Goal: Task Accomplishment & Management: Use online tool/utility

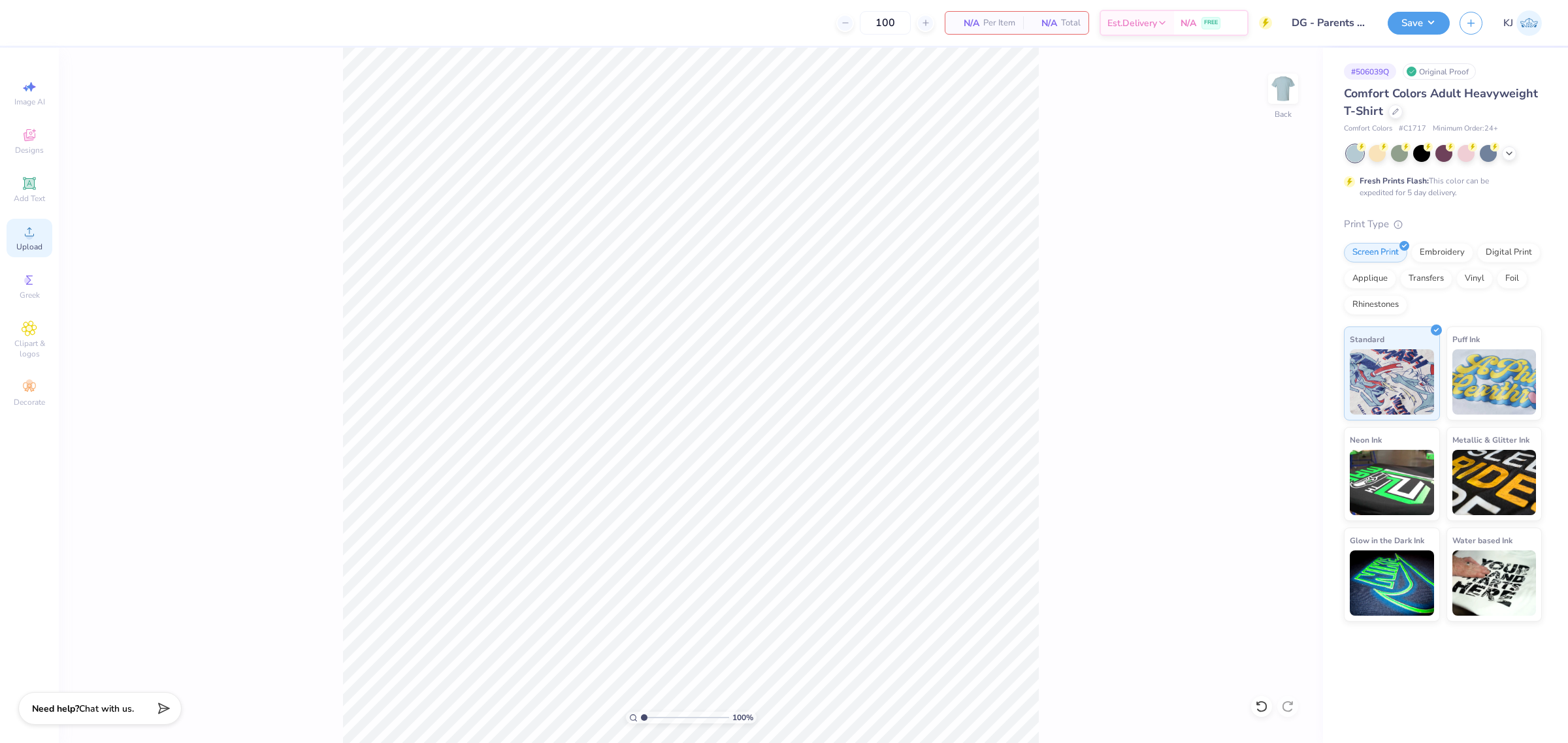
click at [39, 243] on span "Upload" at bounding box center [29, 246] width 26 height 11
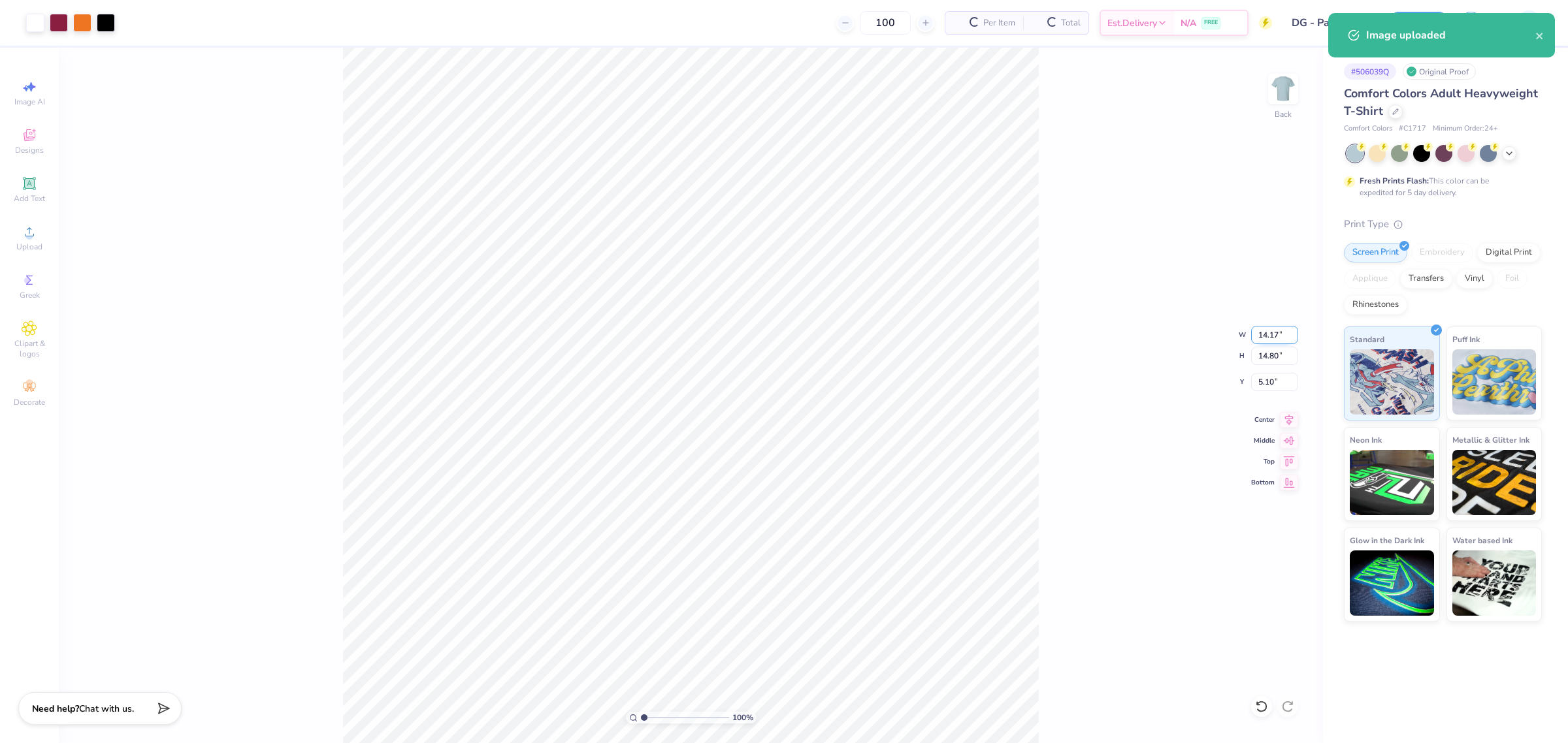
click at [1269, 331] on input "14.17" at bounding box center [1275, 335] width 47 height 19
click at [1265, 378] on input "5.10" at bounding box center [1275, 382] width 47 height 19
type input "11.00"
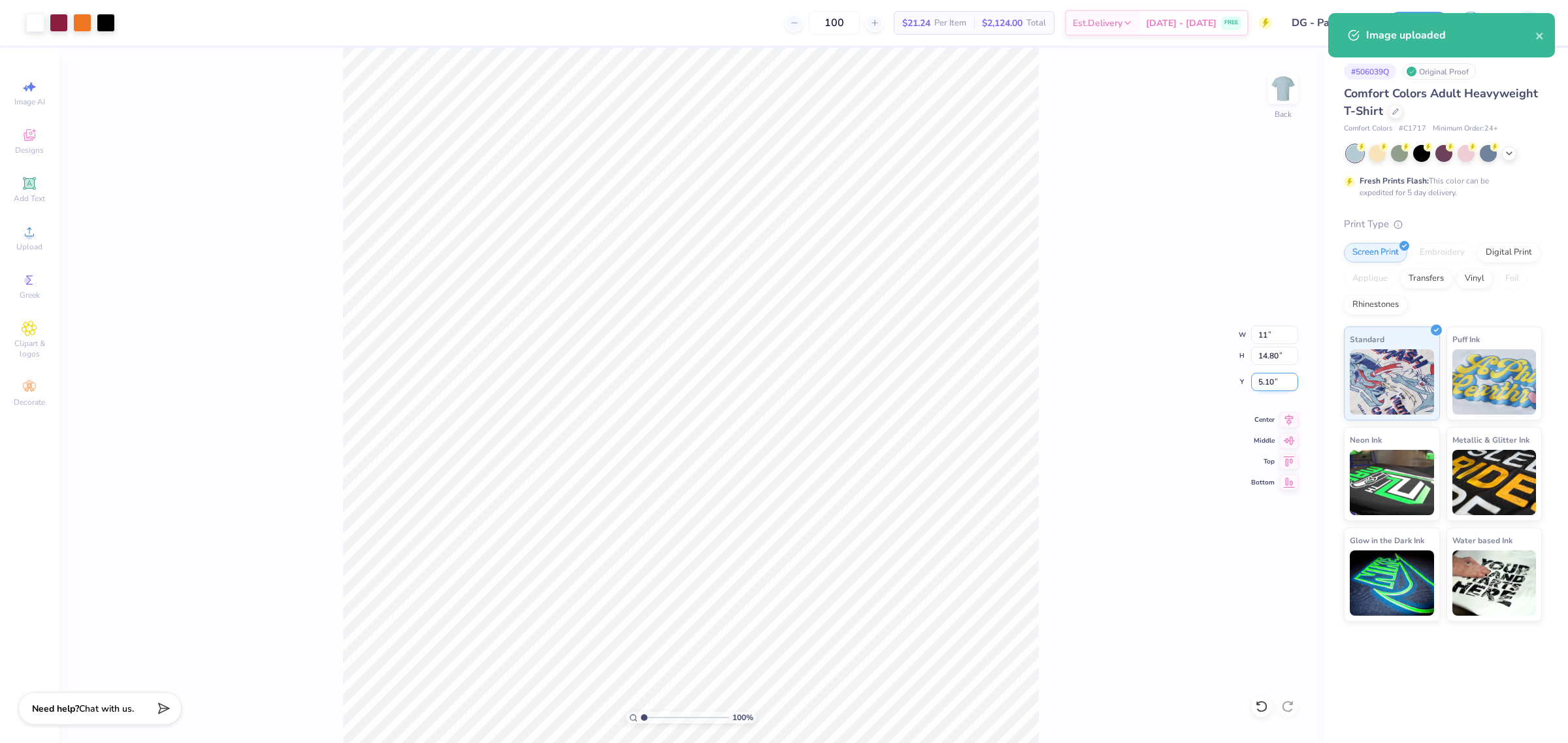
type input "11.49"
click at [1265, 378] on input "6.76" at bounding box center [1275, 382] width 47 height 19
type input "3.00"
click at [1122, 527] on div "100 % Back W 11.00 11.00 " H 11.49 11.49 " Y 3.00 3.00 " Center Middle Top Bott…" at bounding box center [691, 395] width 1264 height 695
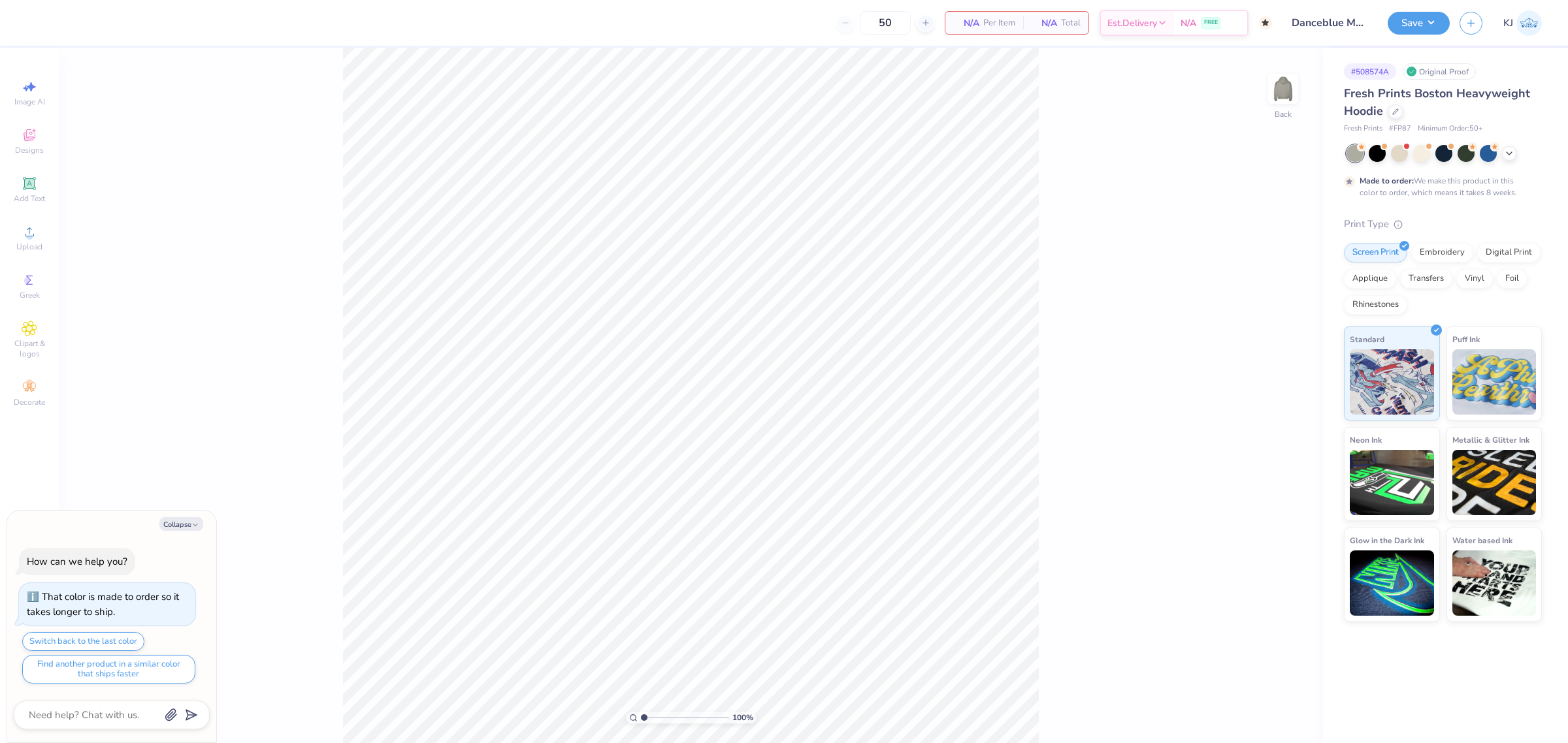
click at [1291, 72] on div "100 % Back" at bounding box center [691, 395] width 1264 height 695
click at [1289, 86] on img at bounding box center [1284, 89] width 53 height 53
click at [41, 240] on div "Upload" at bounding box center [29, 239] width 46 height 39
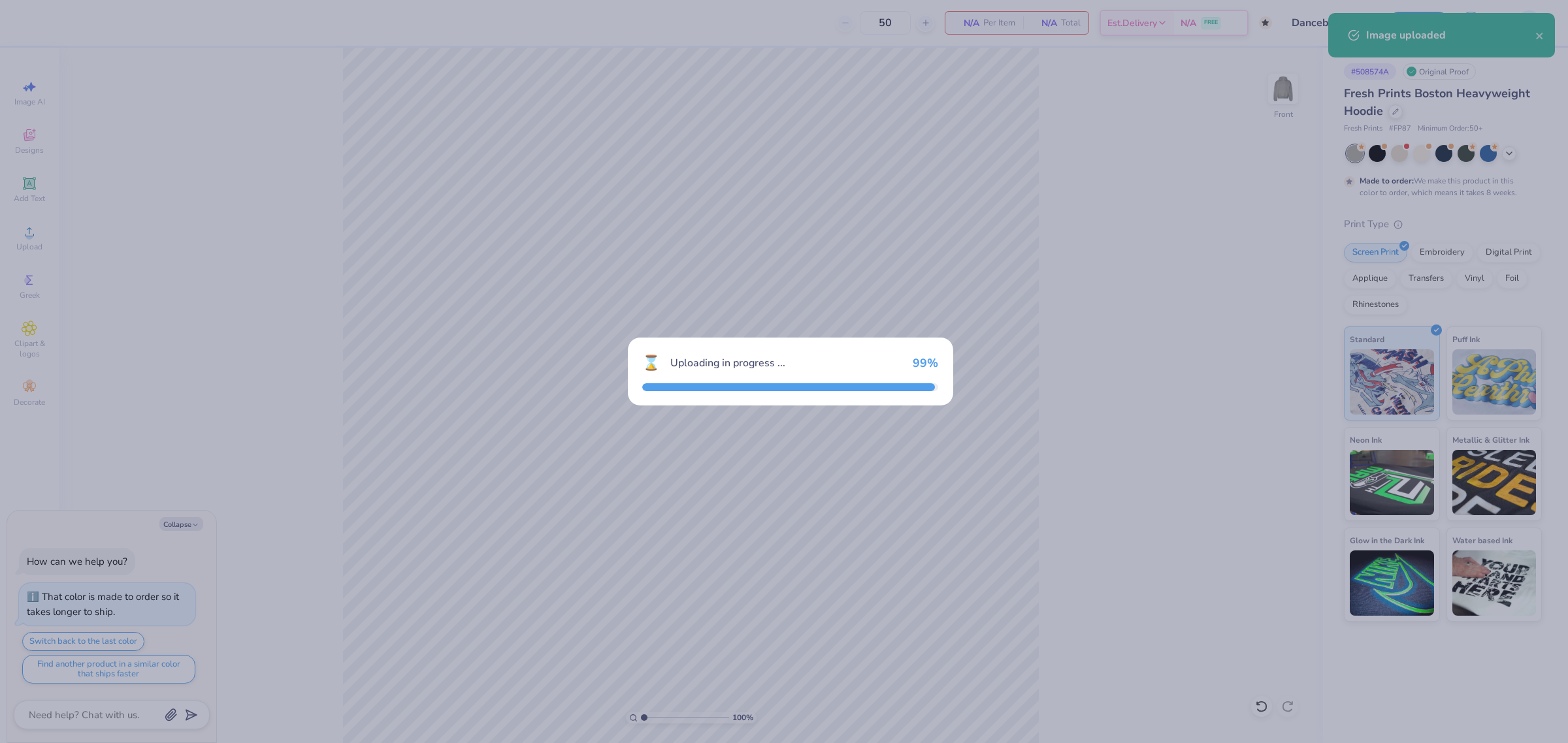
type textarea "x"
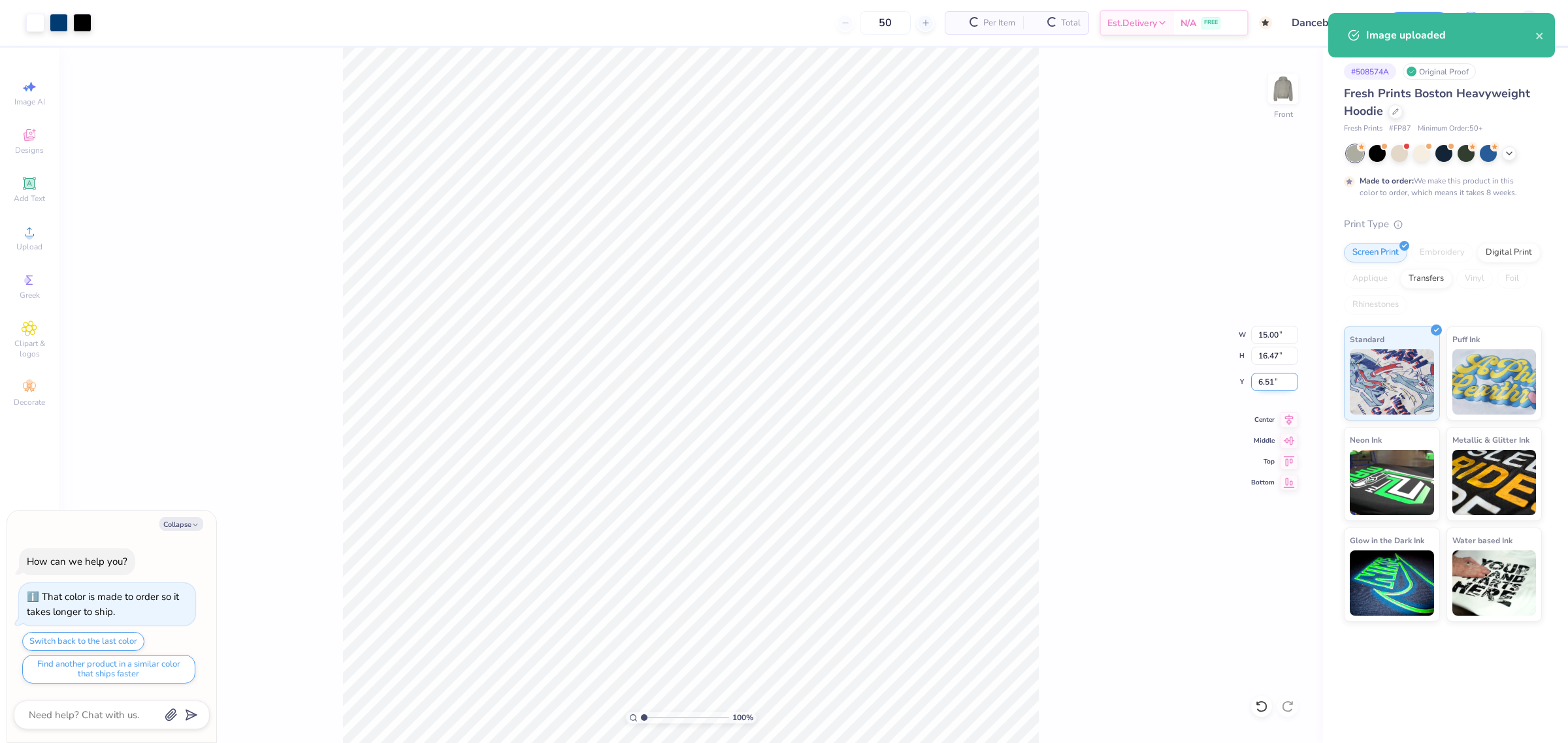
click at [1262, 384] on input "6.51" at bounding box center [1275, 382] width 47 height 19
type input "6"
type textarea "x"
type input "6.00"
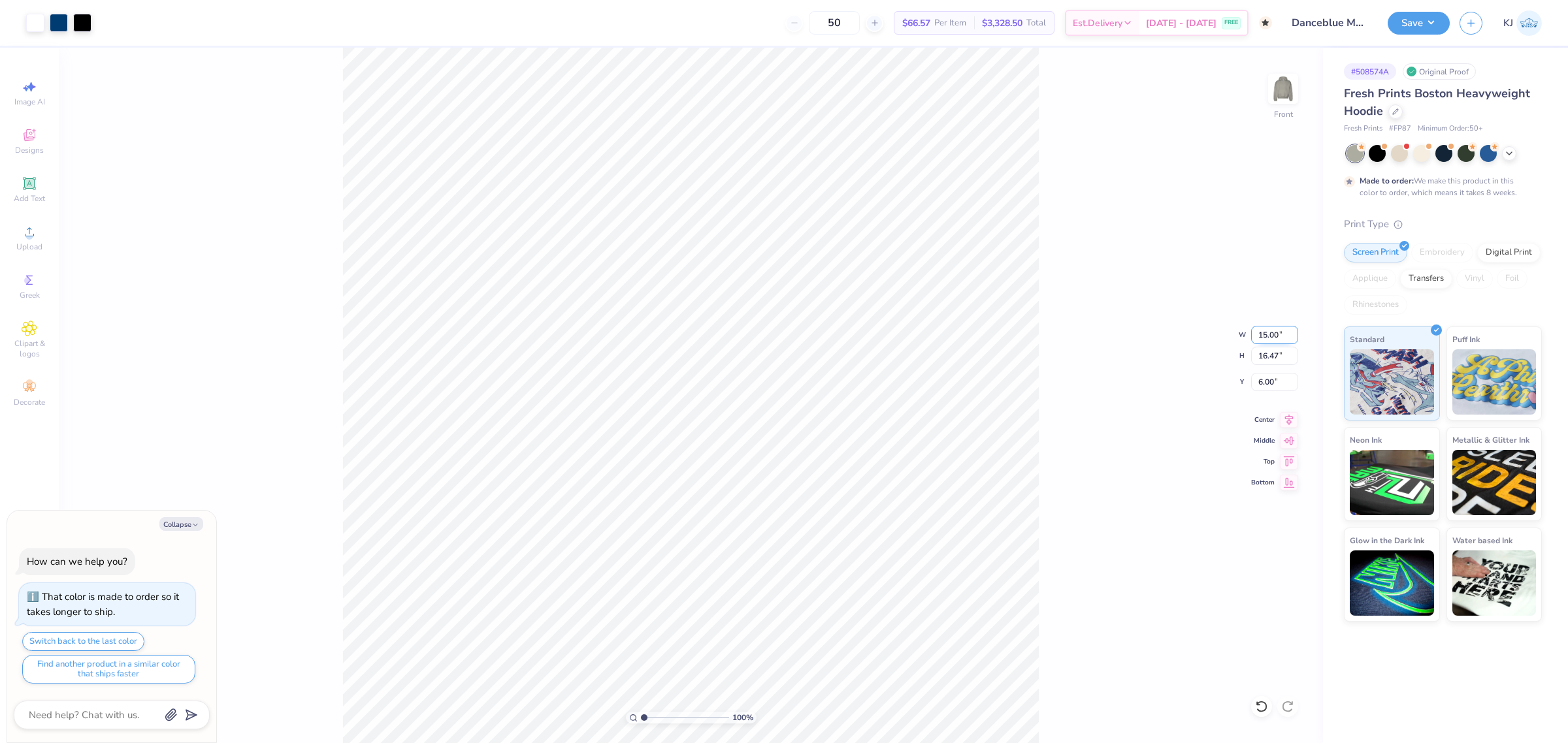
click at [1271, 334] on input "15.00" at bounding box center [1275, 335] width 47 height 19
type input "12"
type textarea "x"
type input "12.00"
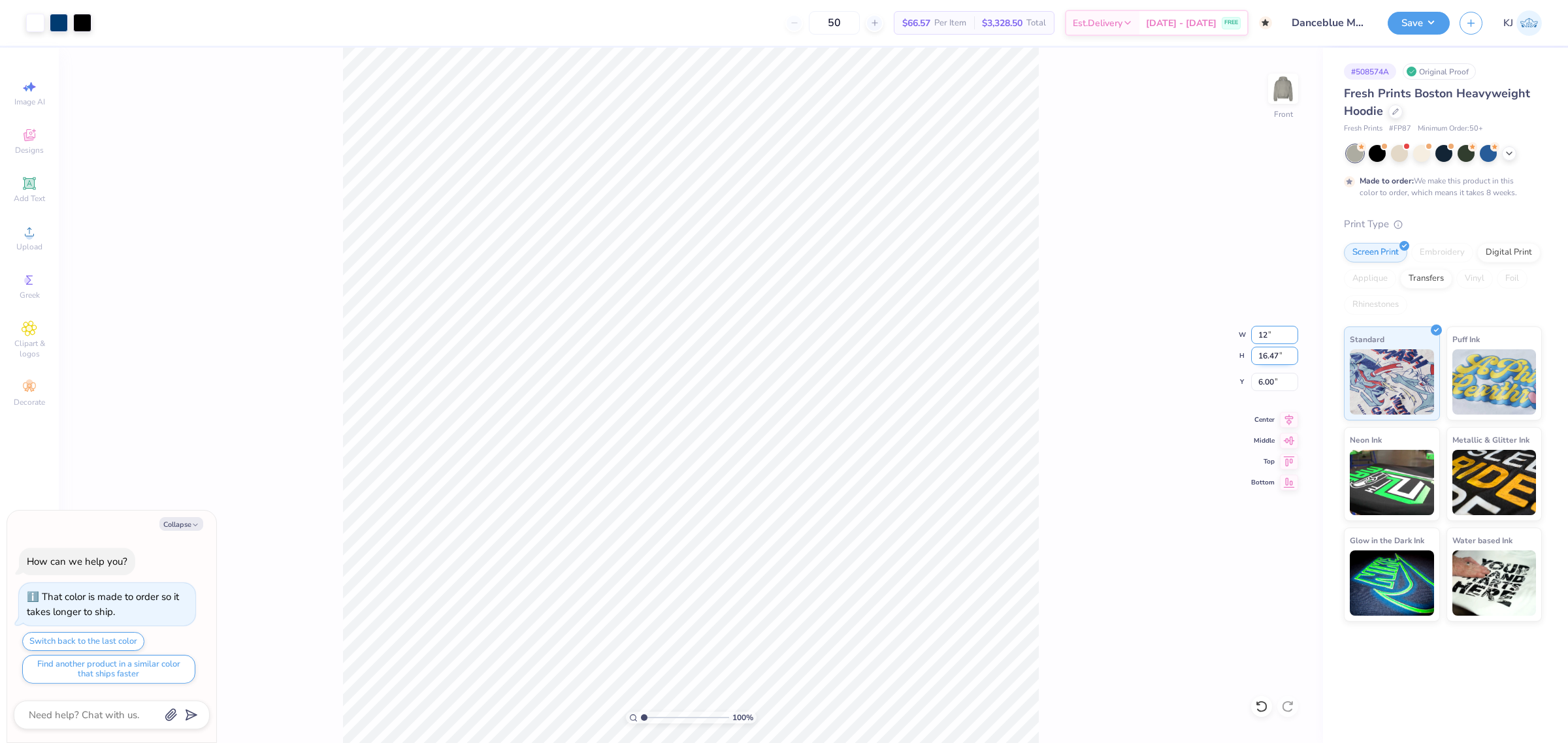
type input "13.18"
click at [1261, 381] on input "7.65" at bounding box center [1275, 382] width 47 height 19
type input "6"
type textarea "x"
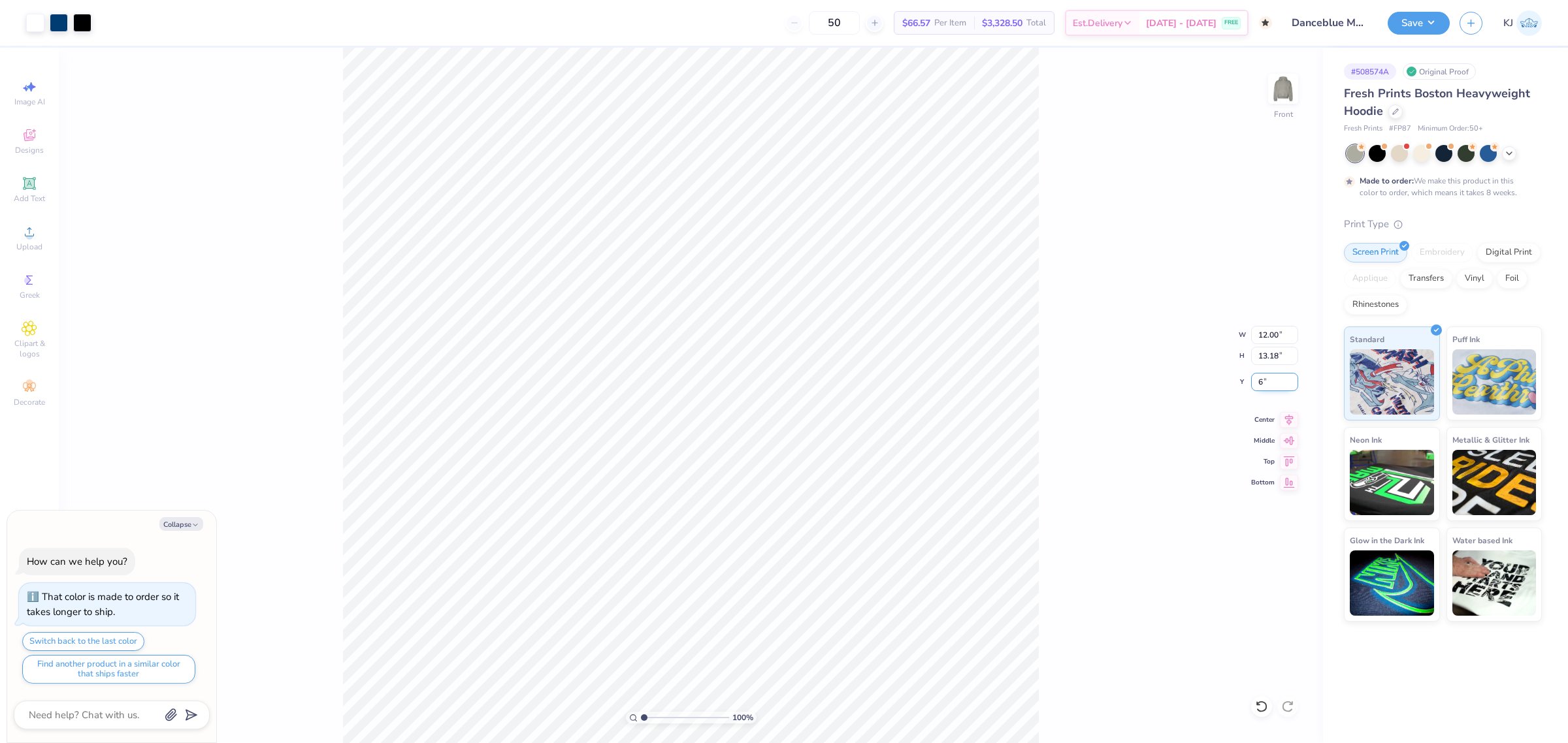
type input "6.00"
click at [1081, 377] on div "100 % Front W 12.00 12.00 " H 13.18 13.18 " Y 6.00 6.00 " Center Middle Top Bot…" at bounding box center [691, 395] width 1264 height 695
click at [1281, 101] on img at bounding box center [1284, 89] width 53 height 53
click at [37, 232] on icon at bounding box center [29, 232] width 16 height 16
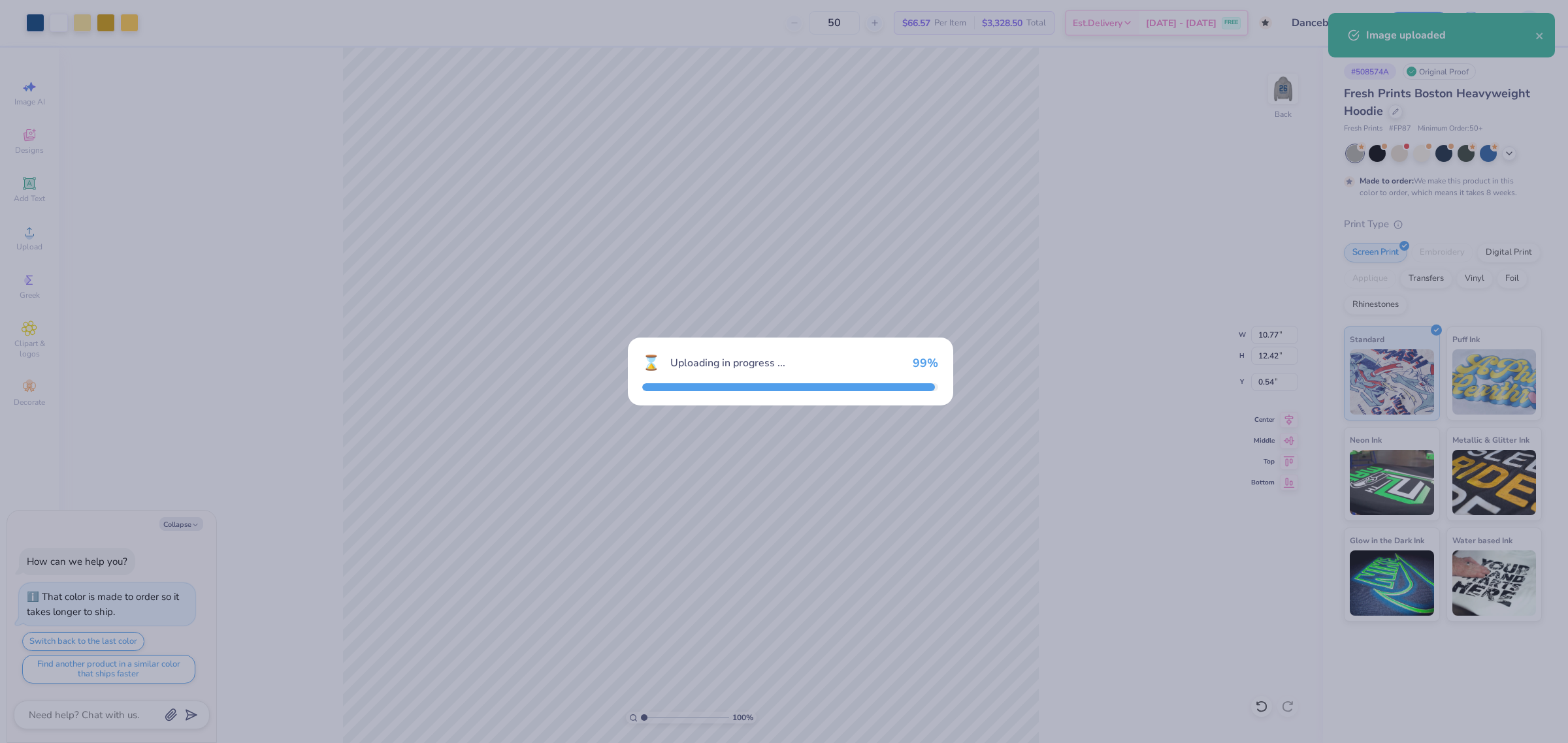
type textarea "x"
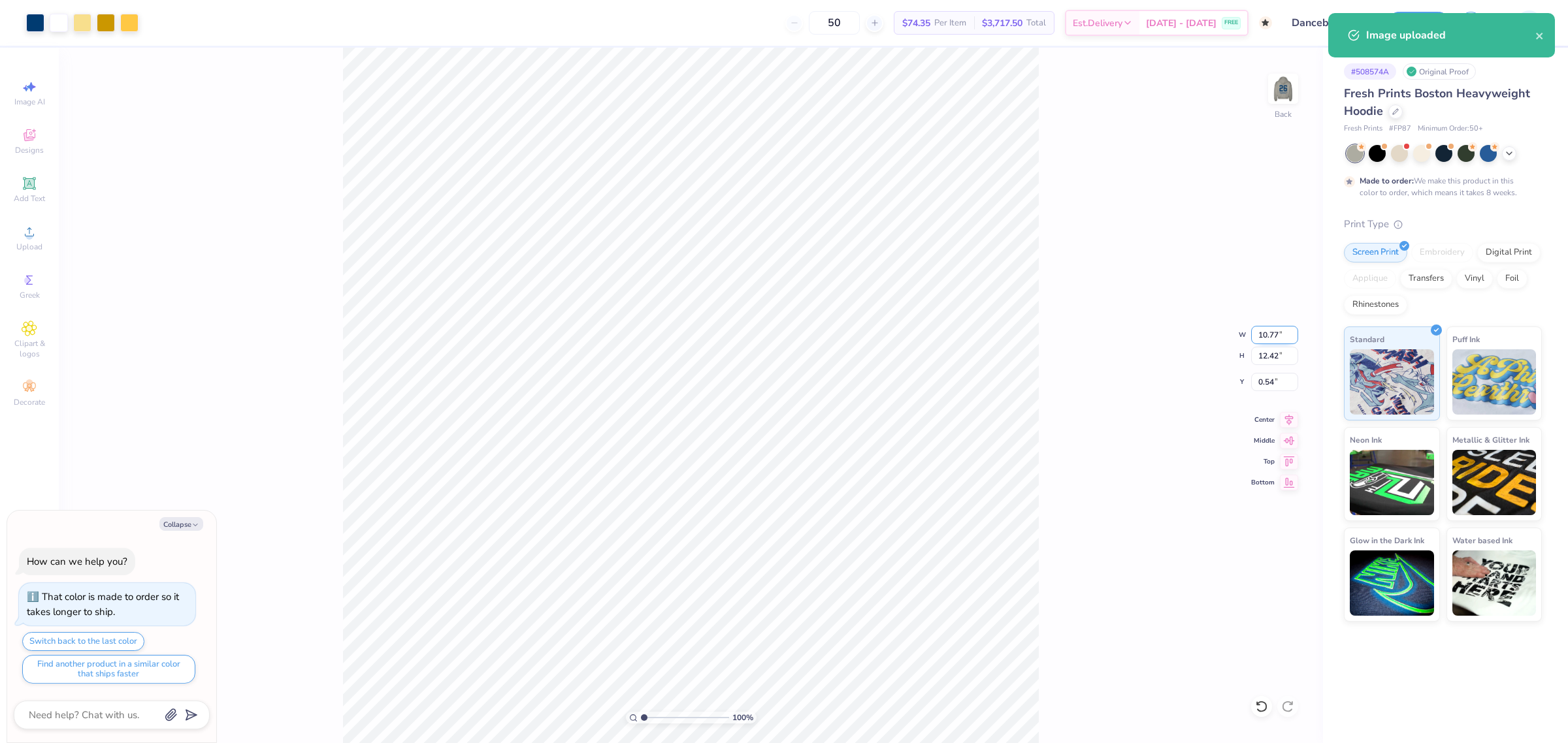
click at [1265, 337] on input "10.77" at bounding box center [1275, 335] width 47 height 19
click at [1261, 357] on input "12.42" at bounding box center [1275, 355] width 47 height 19
type input "11"
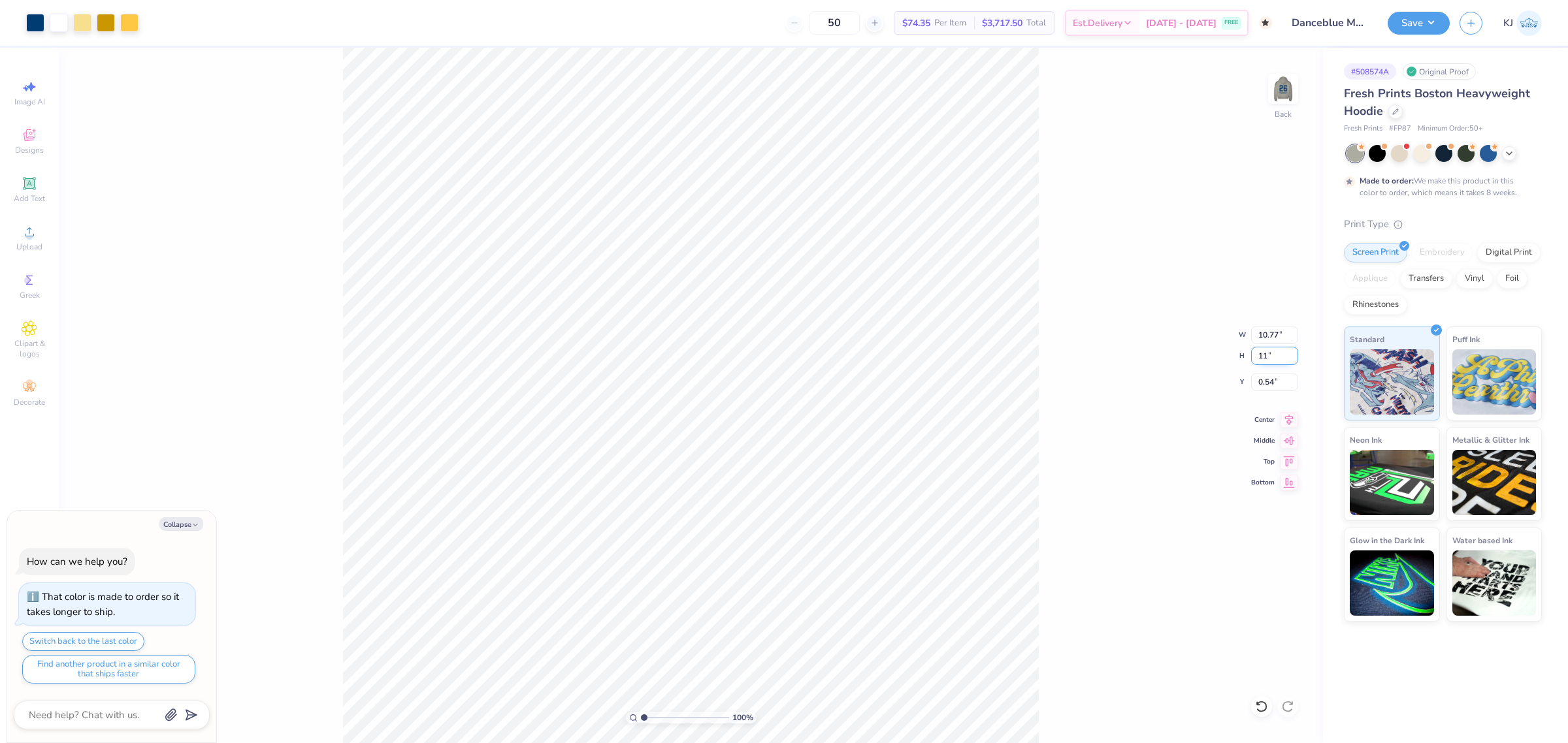
type textarea "x"
type input "9.54"
type input "11.00"
click at [1258, 380] on input "1.25" at bounding box center [1275, 382] width 47 height 19
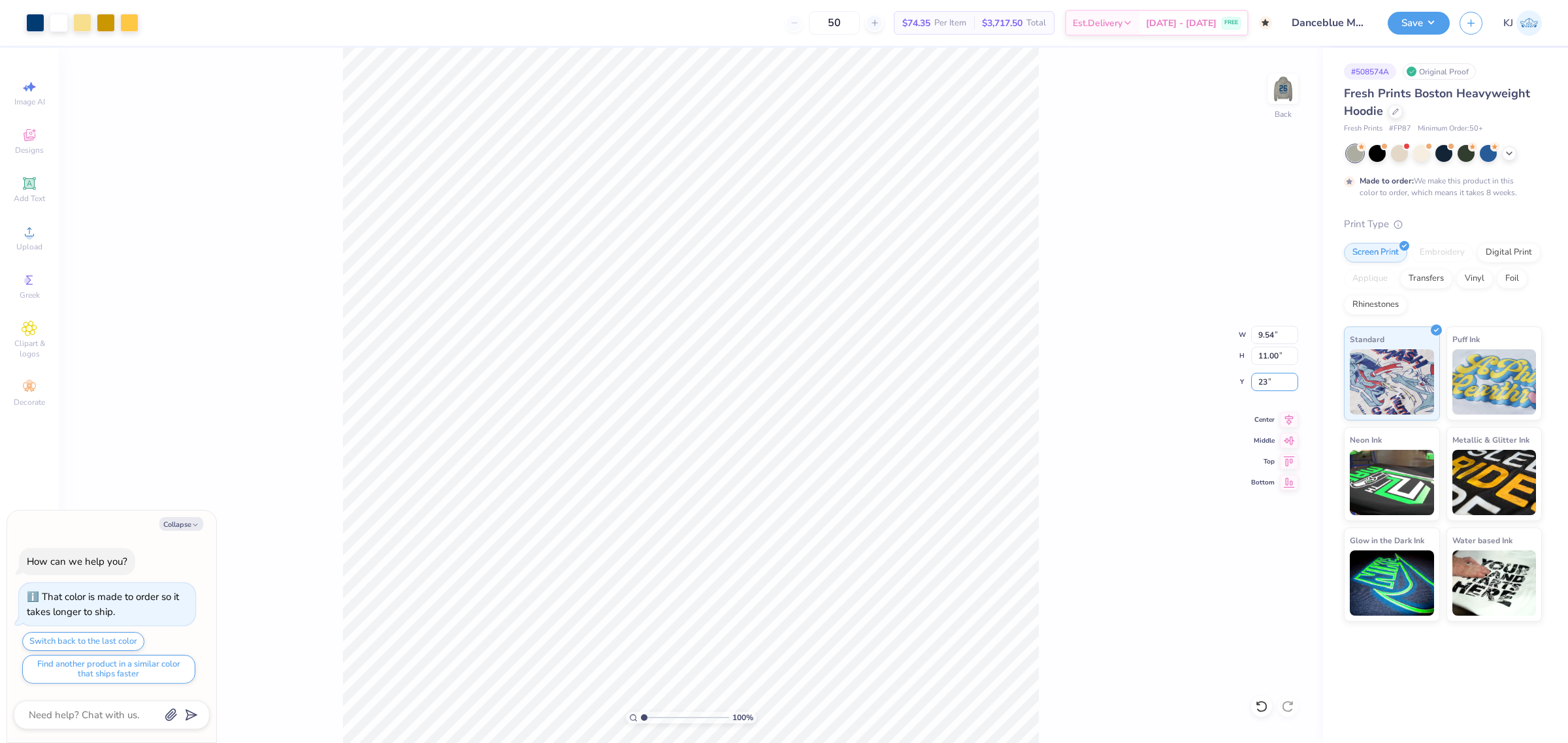
type input "2"
type input "1"
type textarea "x"
type input "1.00"
click at [1288, 439] on icon at bounding box center [1288, 439] width 11 height 9
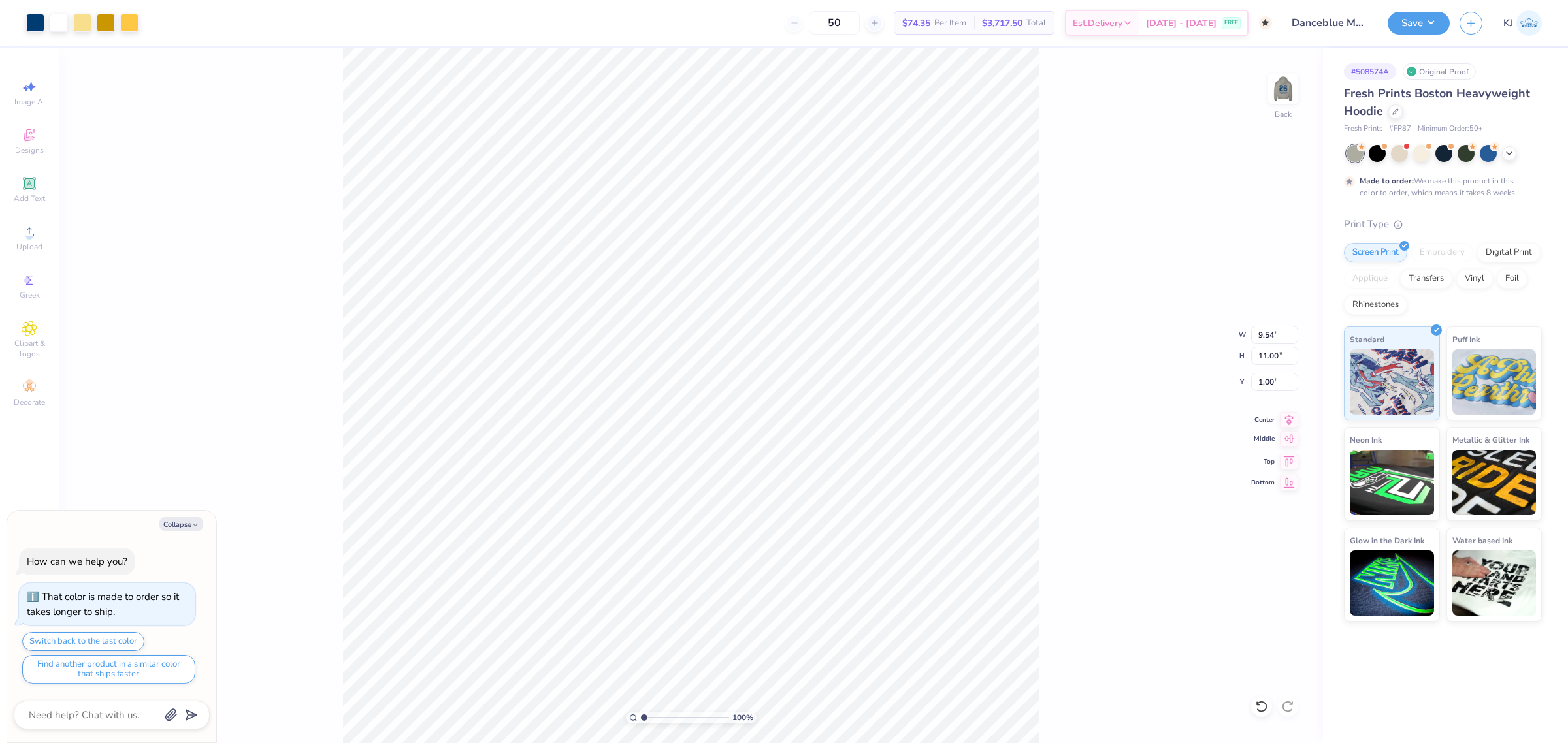
type textarea "x"
type input "1.25"
click at [1046, 395] on div "100 % Back W 9.54 9.54 " H 11.00 11.00 " Y 1.25 1.25 " Center Middle Top Bottom" at bounding box center [691, 395] width 1264 height 695
type textarea "x"
click at [1259, 330] on input "9.54" at bounding box center [1275, 335] width 47 height 19
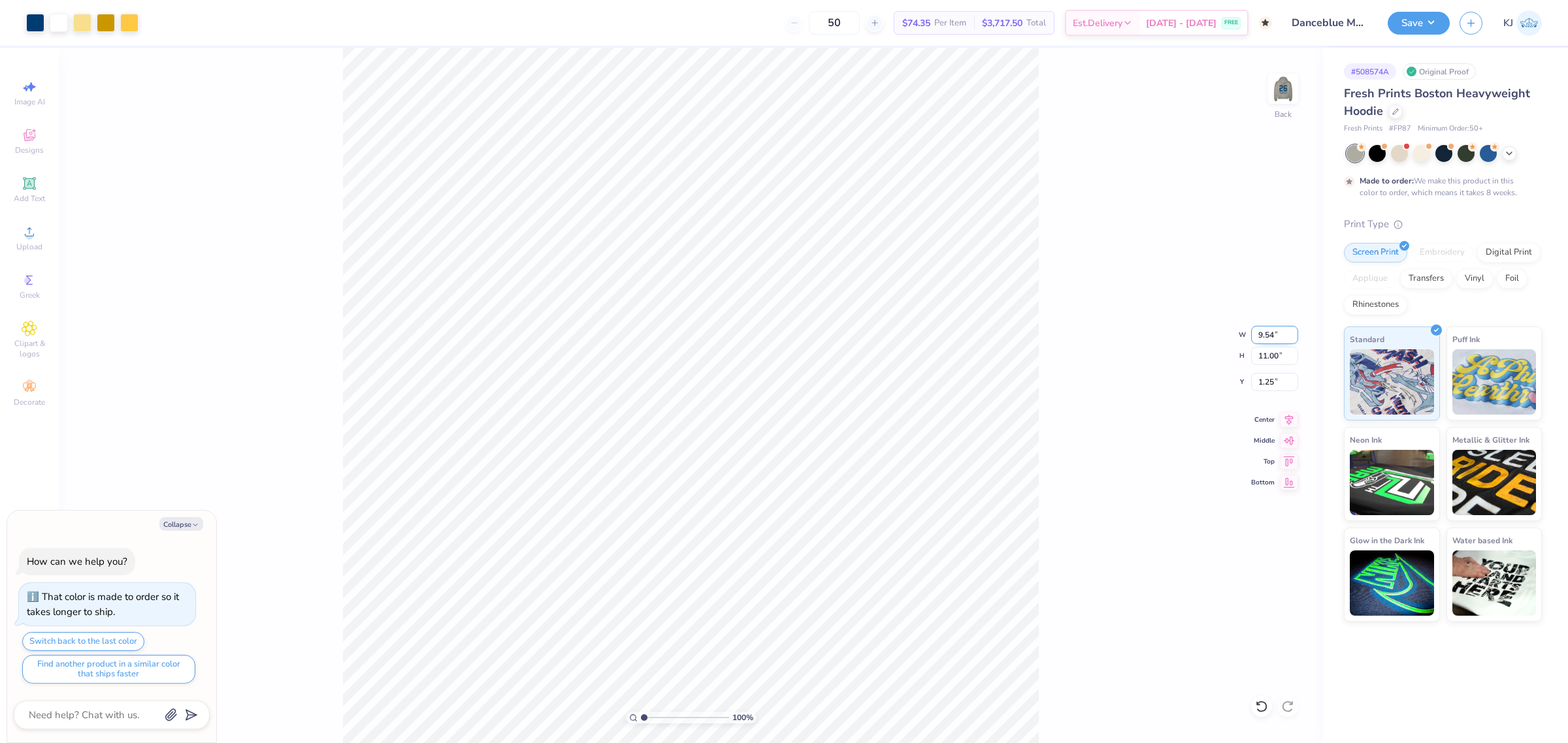
click at [1259, 330] on input "9.54" at bounding box center [1275, 335] width 47 height 19
type input "7"
type textarea "x"
type input "7.00"
type input "8.07"
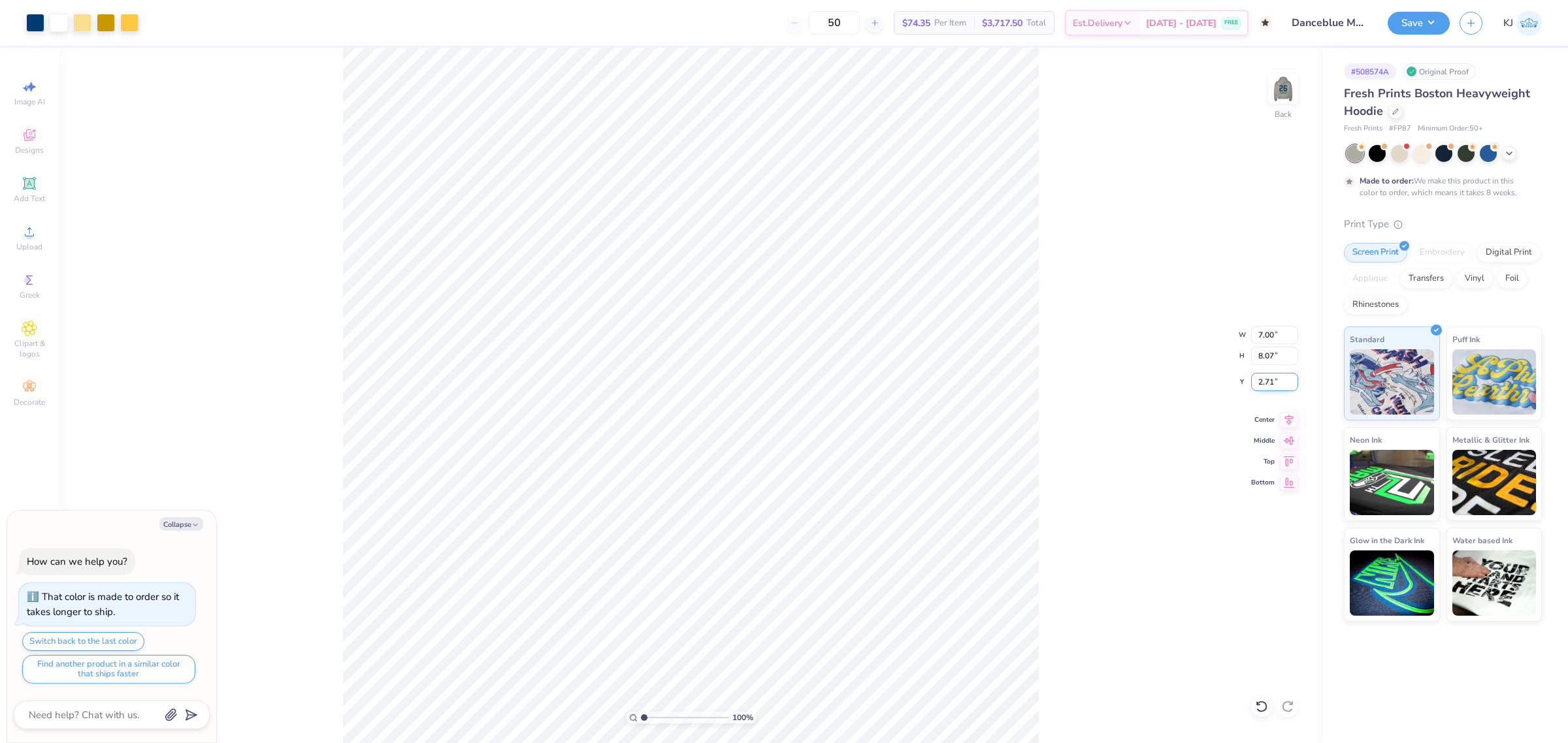
click at [1263, 380] on input "2.71" at bounding box center [1275, 382] width 47 height 19
type input "3"
type textarea "x"
type input "3.00"
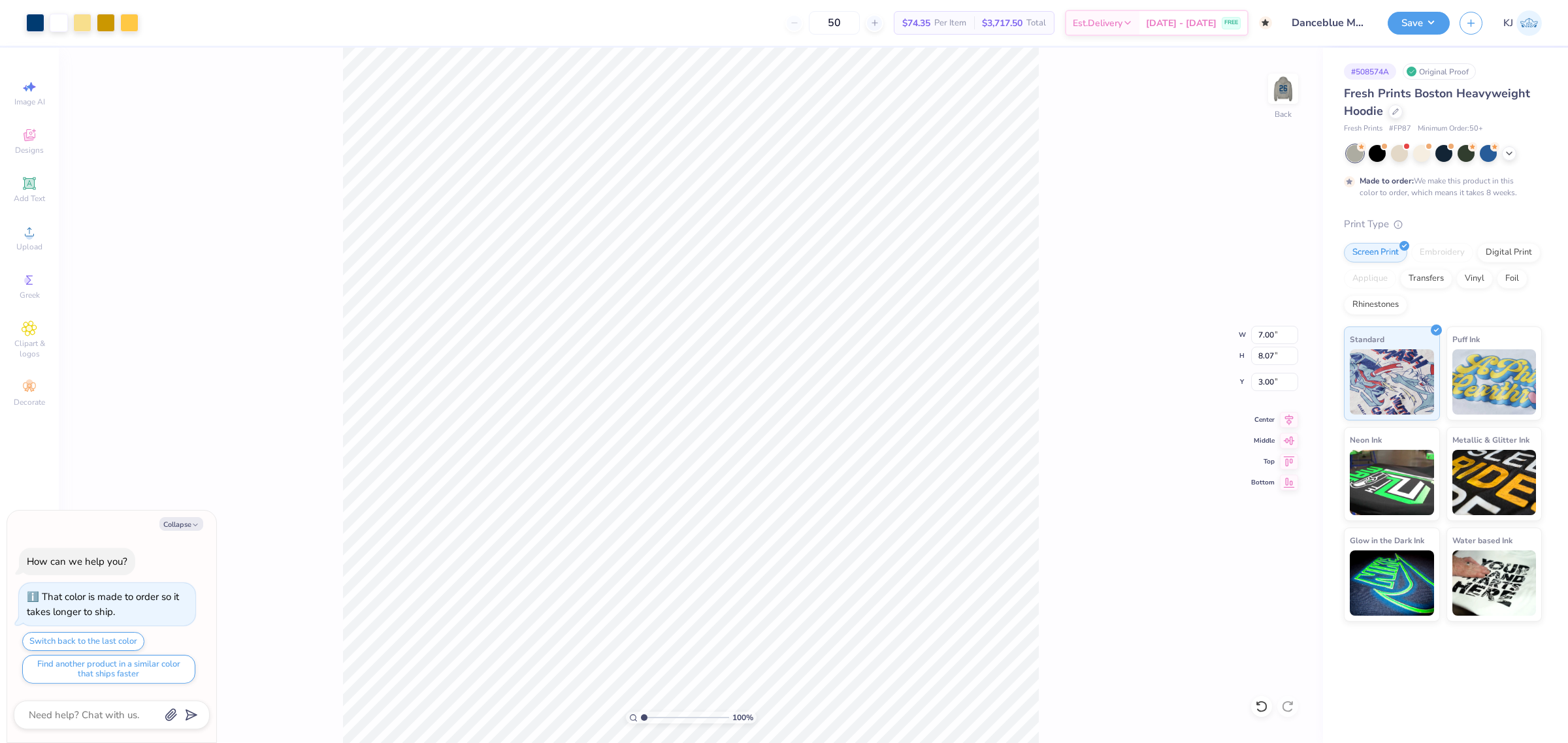
click at [1095, 445] on div "100 % Back W 7.00 7.00 " H 8.07 8.07 " Y 3.00 3.00 " Center Middle Top Bottom" at bounding box center [691, 395] width 1264 height 695
click at [1292, 94] on img at bounding box center [1284, 89] width 53 height 53
drag, startPoint x: 5, startPoint y: 236, endPoint x: 12, endPoint y: 241, distance: 8.6
click at [8, 238] on div "Image AI Designs Add Text Upload Greek Clipart & logos Decorate" at bounding box center [29, 395] width 58 height 695
click at [13, 241] on div "Upload" at bounding box center [29, 239] width 46 height 39
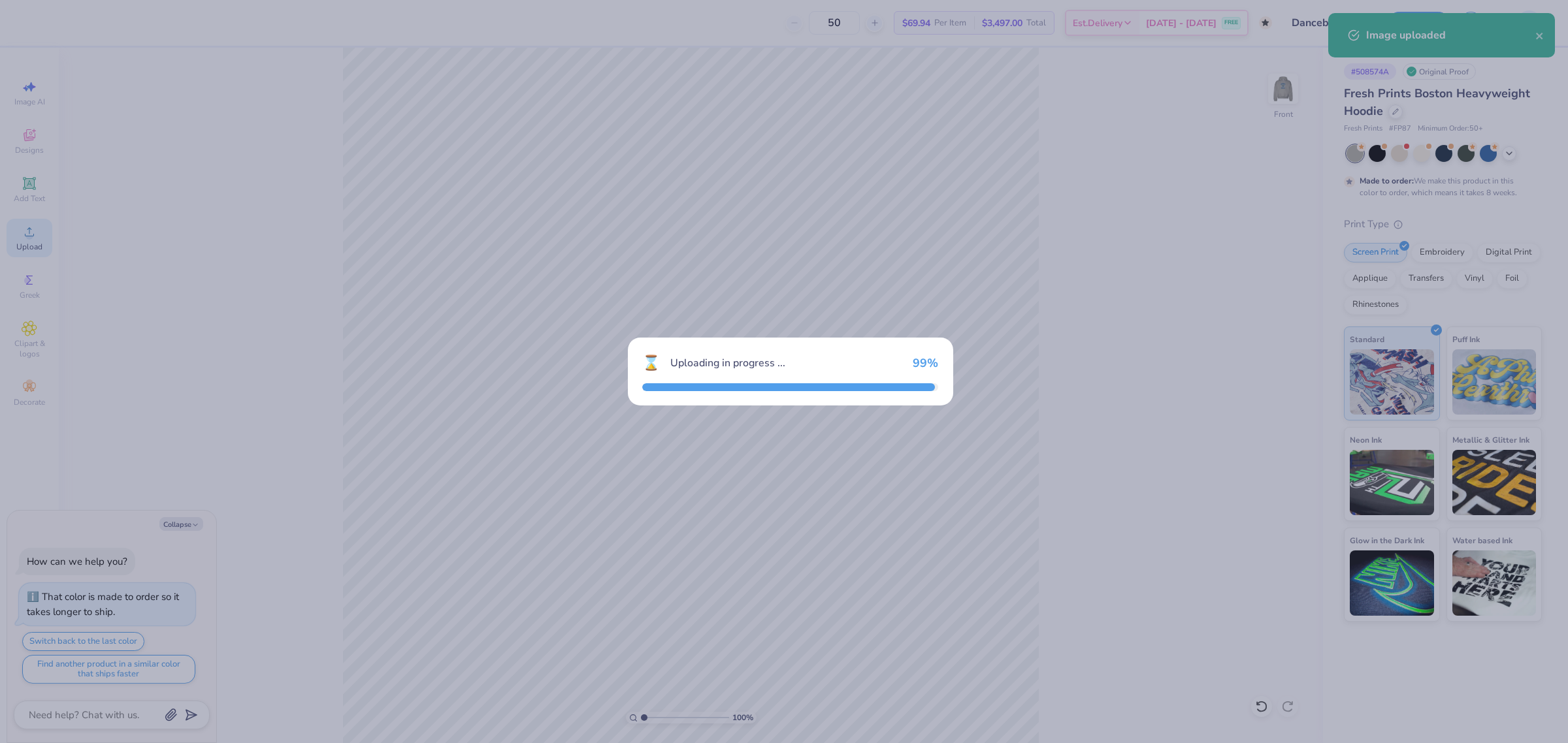
type textarea "x"
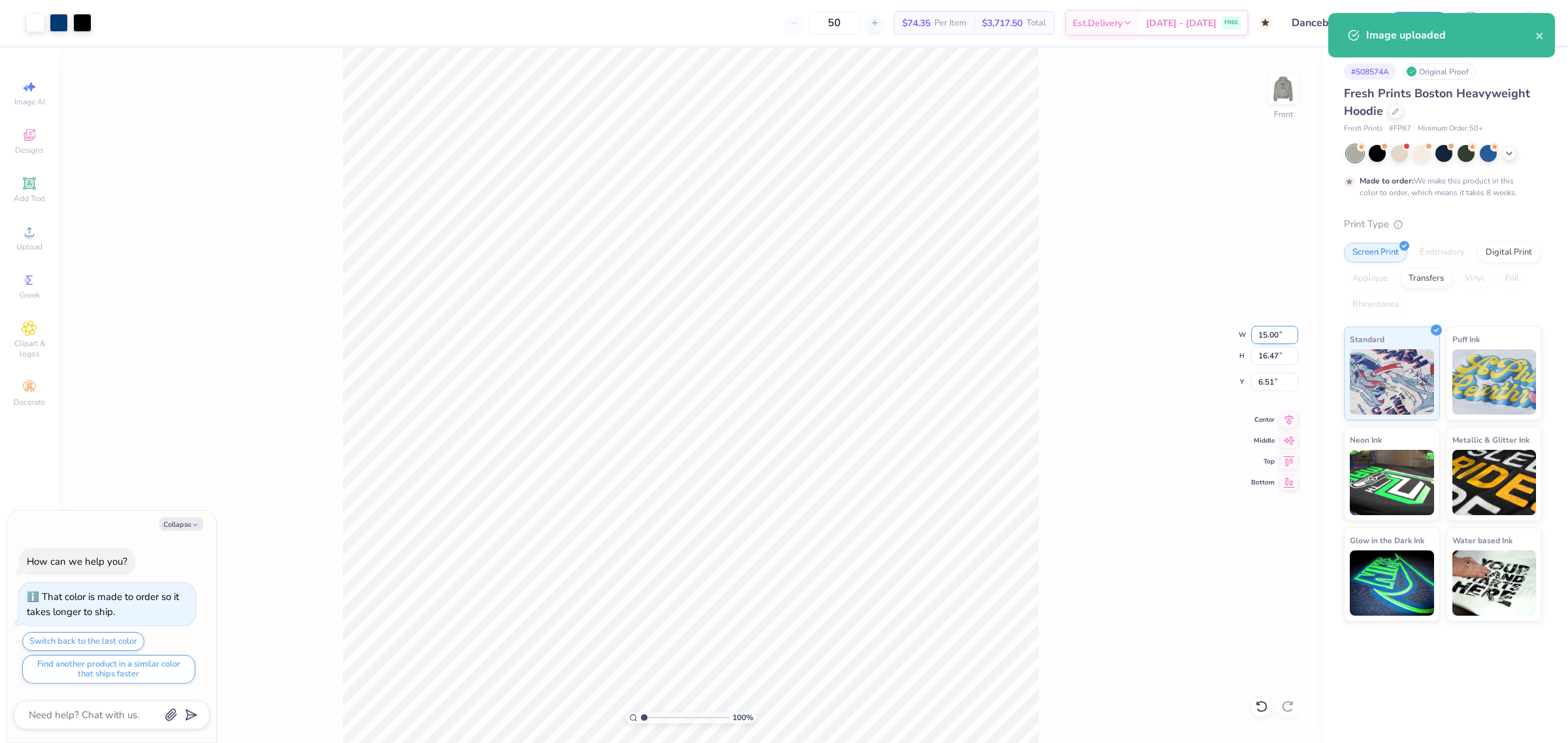
click at [1268, 336] on input "15.00" at bounding box center [1275, 335] width 47 height 19
type input "12"
type textarea "x"
type input "12.00"
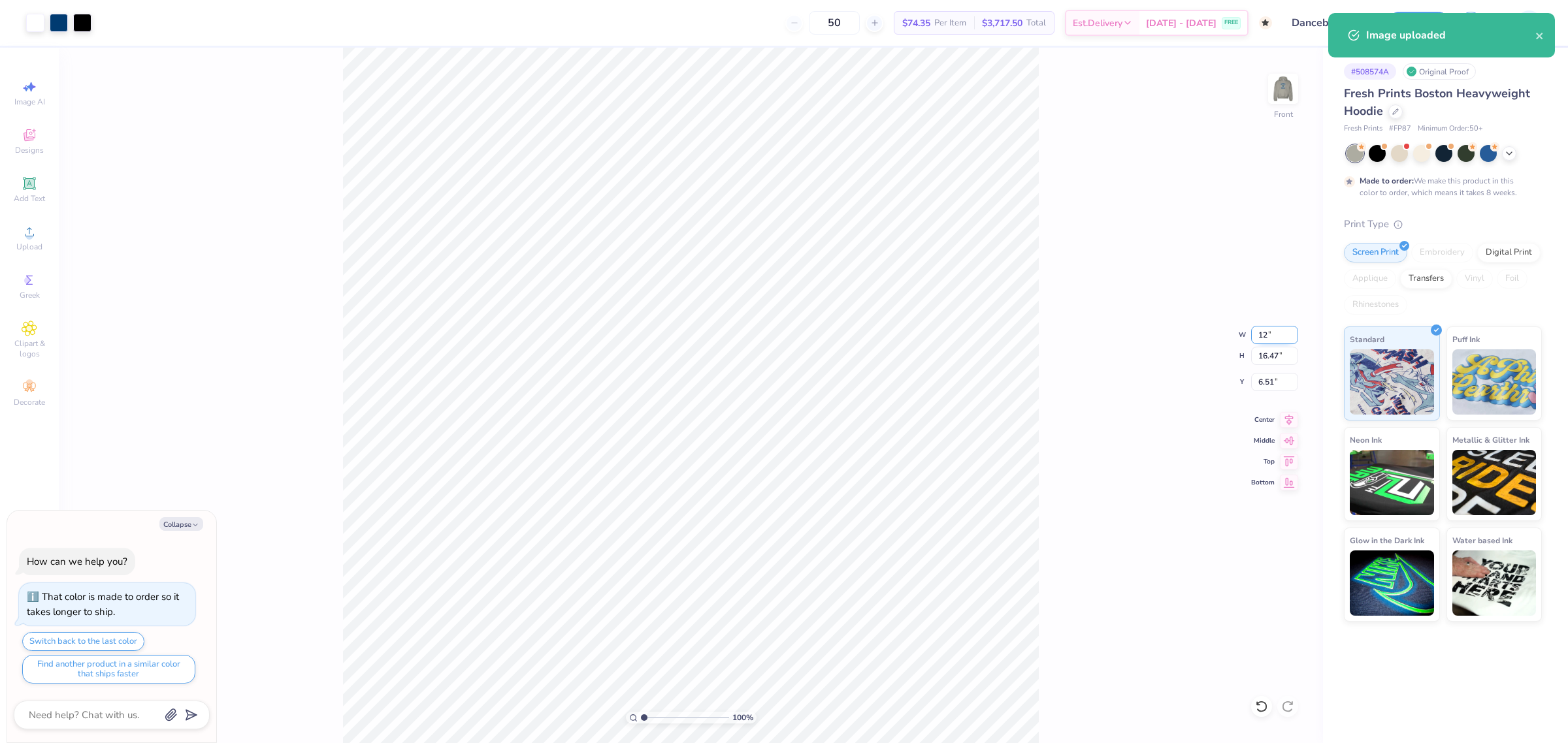
type input "13.18"
type input "8.16"
type textarea "x"
type input "6.32"
type textarea "x"
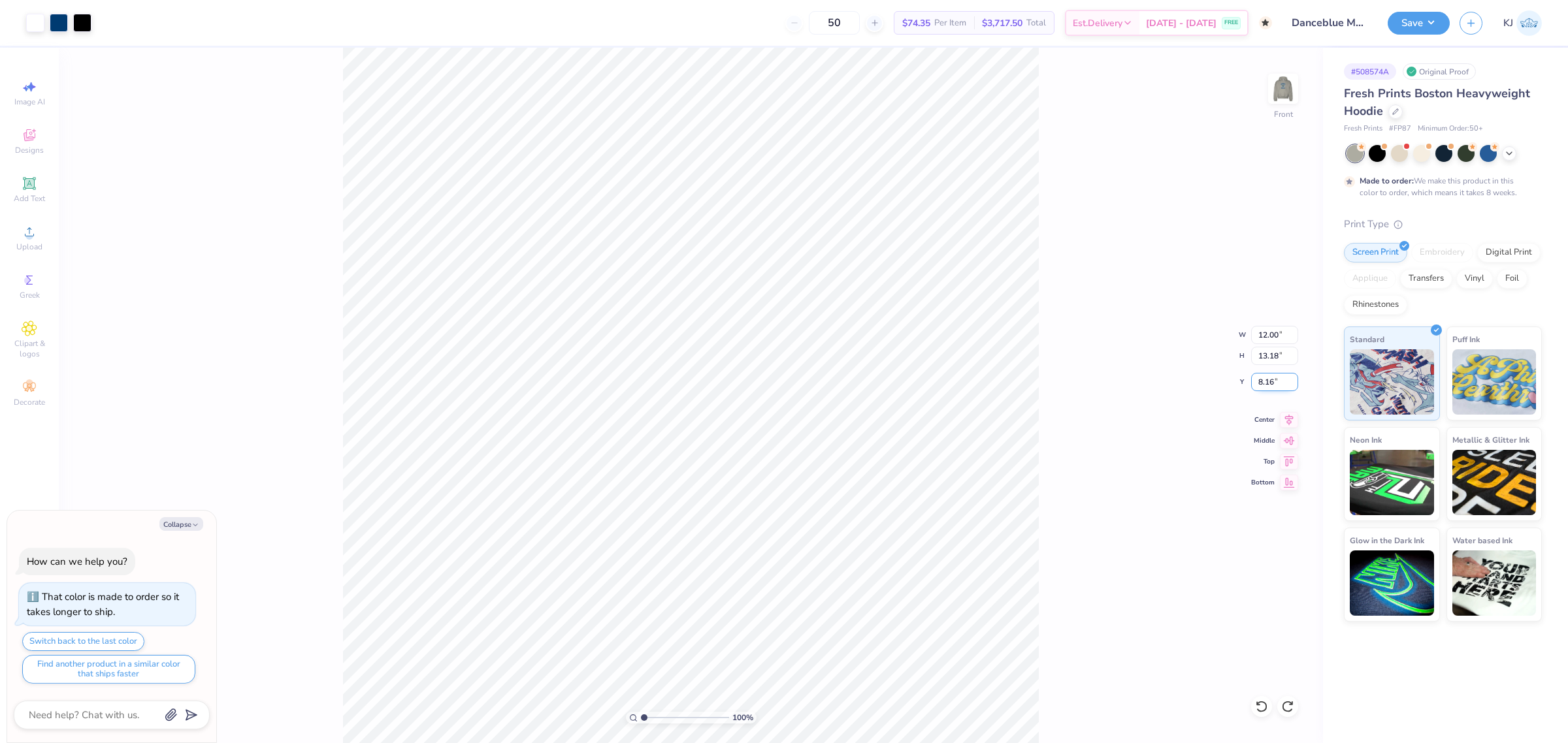
click at [1268, 378] on input "8.16" at bounding box center [1275, 382] width 47 height 19
type input "3"
type textarea "x"
type input "5.00"
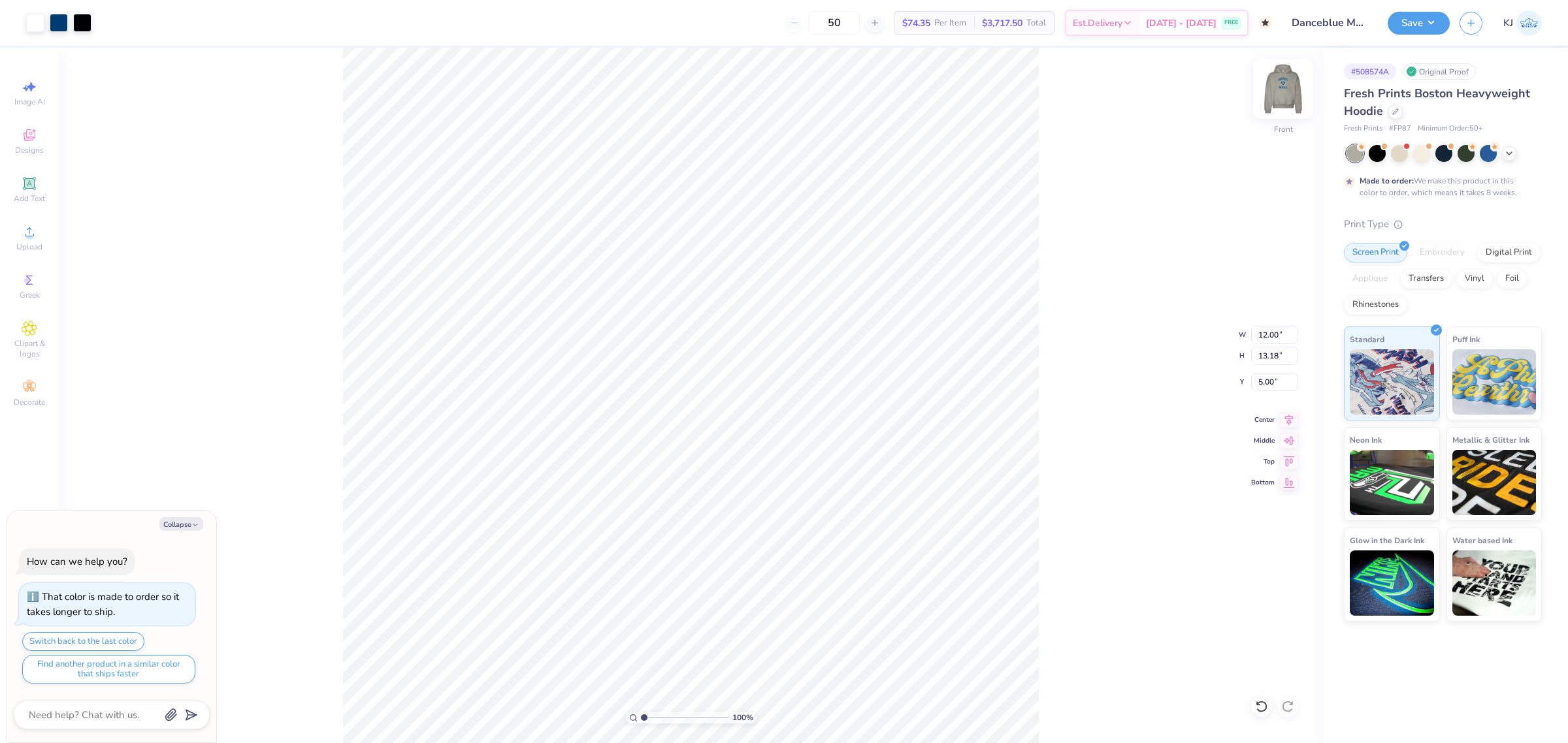
click at [1289, 83] on img at bounding box center [1284, 89] width 53 height 53
type textarea "x"
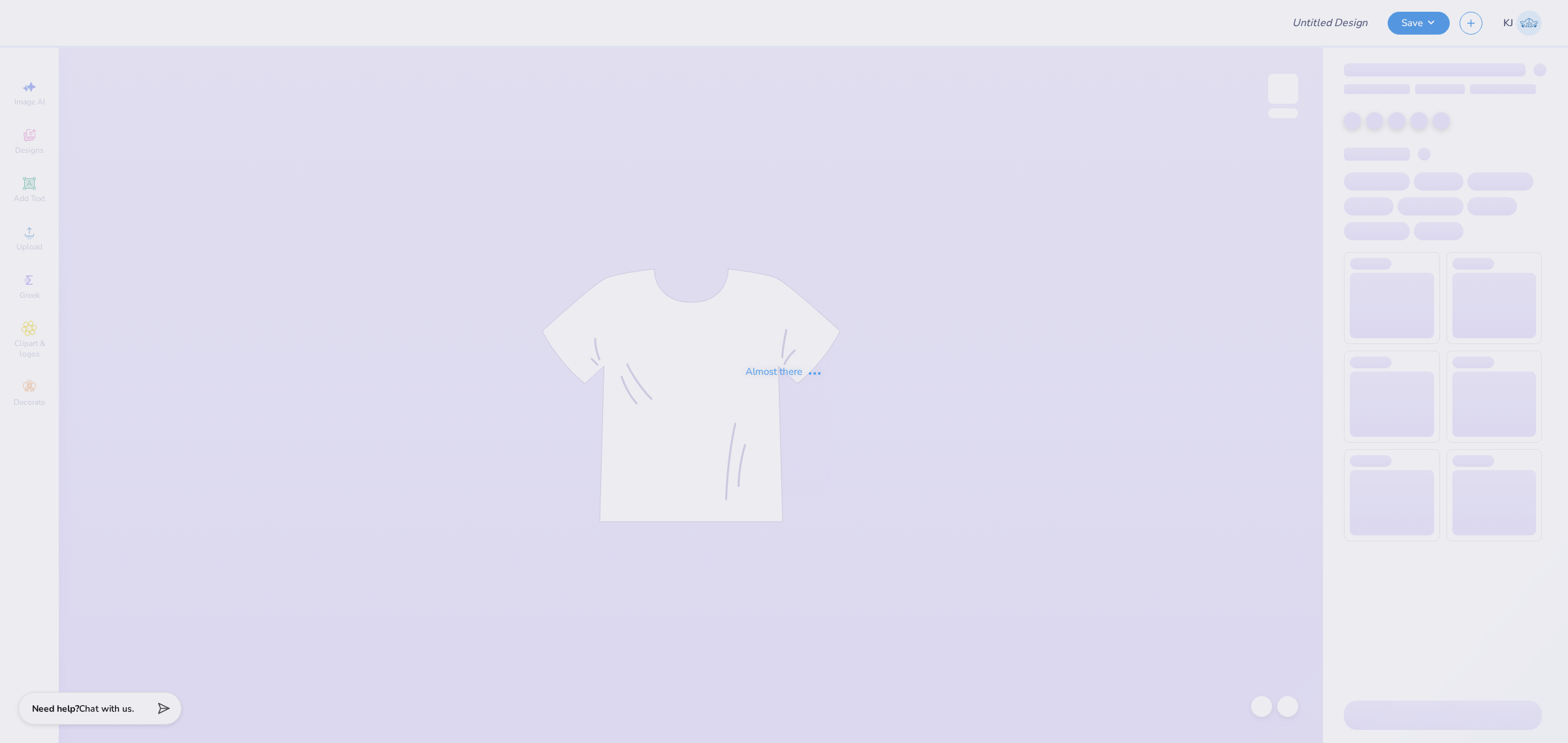
type input "AST Office Packages!"
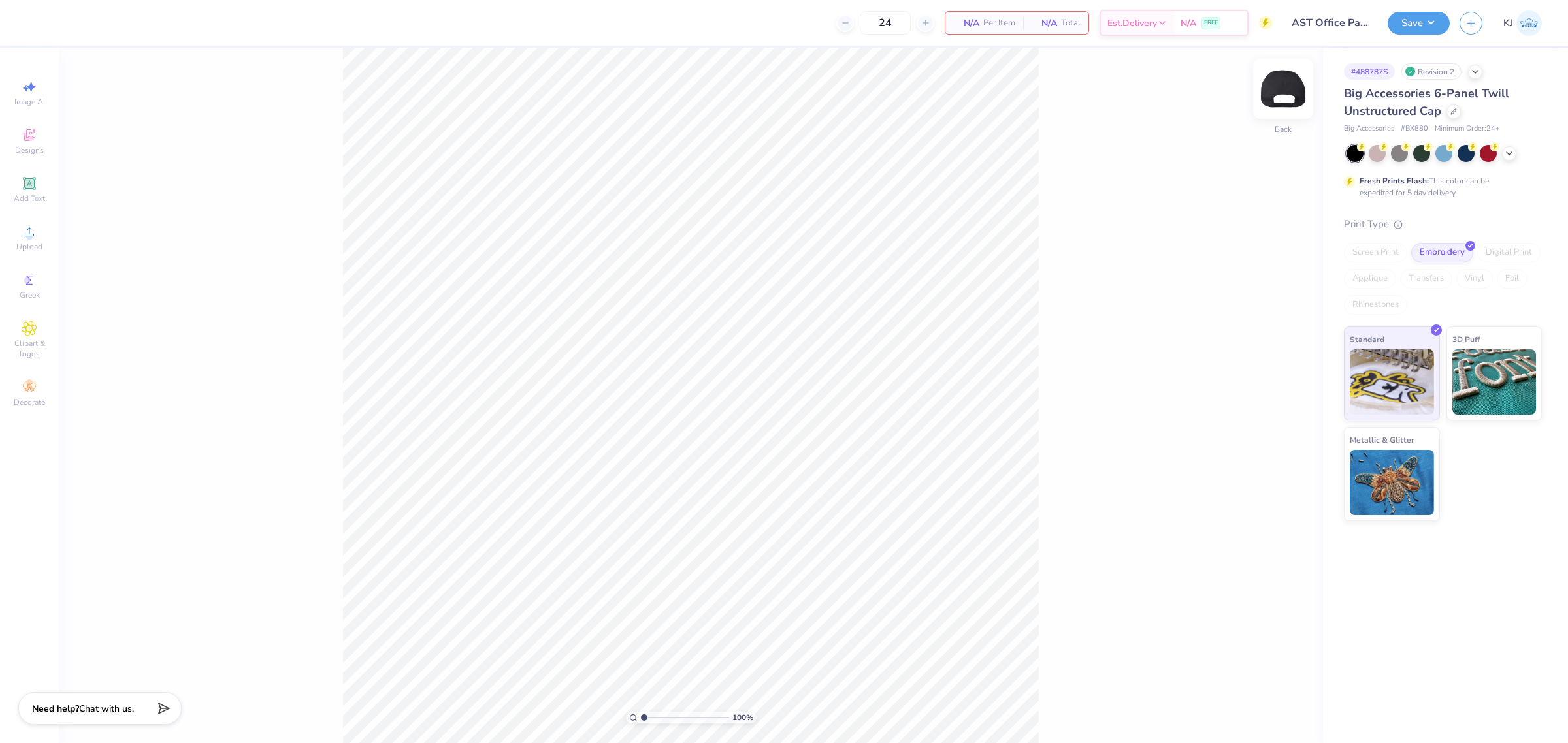
click at [1282, 90] on img at bounding box center [1284, 89] width 53 height 53
click at [1271, 90] on img at bounding box center [1284, 89] width 53 height 53
click at [40, 227] on div "Upload" at bounding box center [29, 239] width 46 height 39
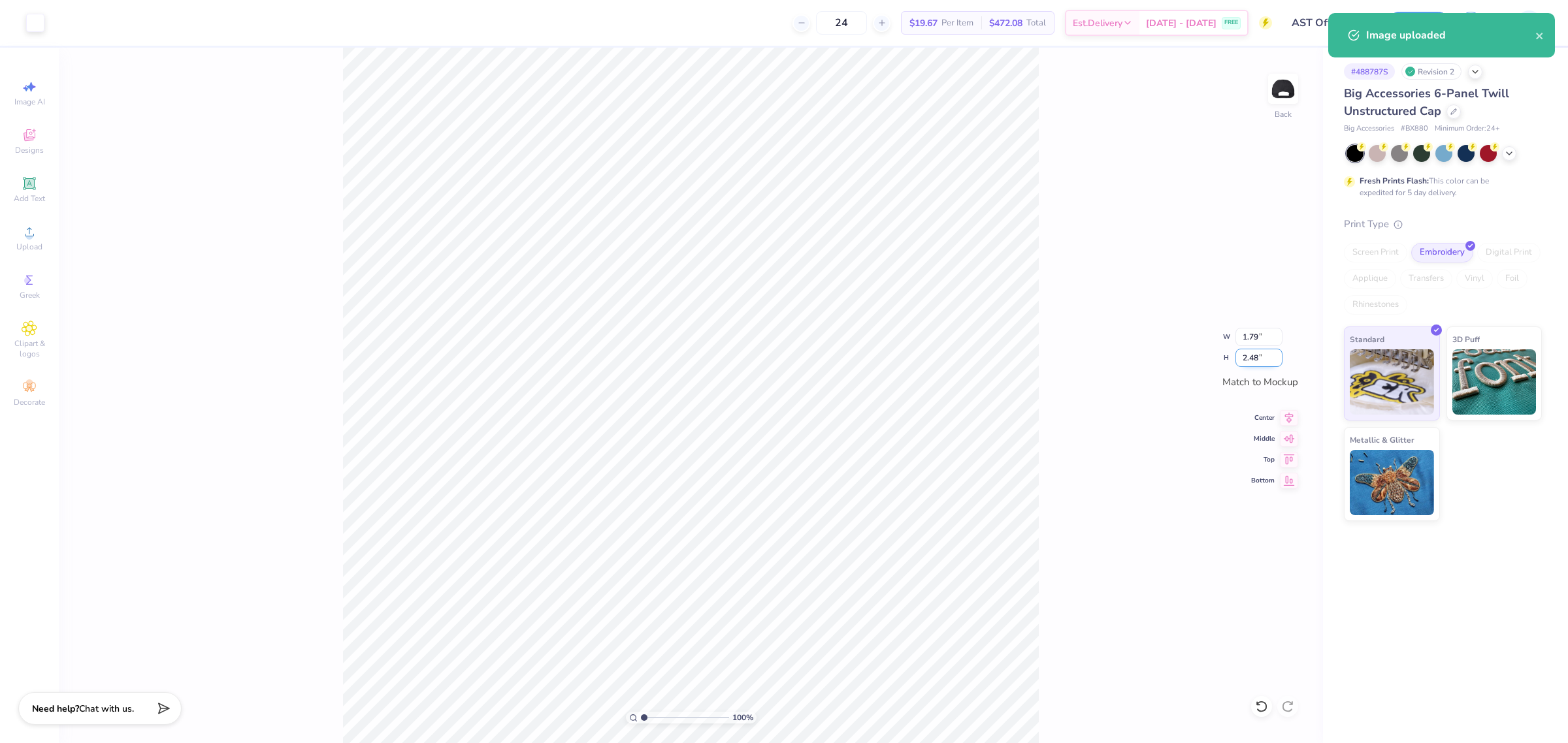
click at [1269, 363] on input "2.48" at bounding box center [1259, 357] width 47 height 19
type input "2.5"
type input "1.80"
type input "2.50"
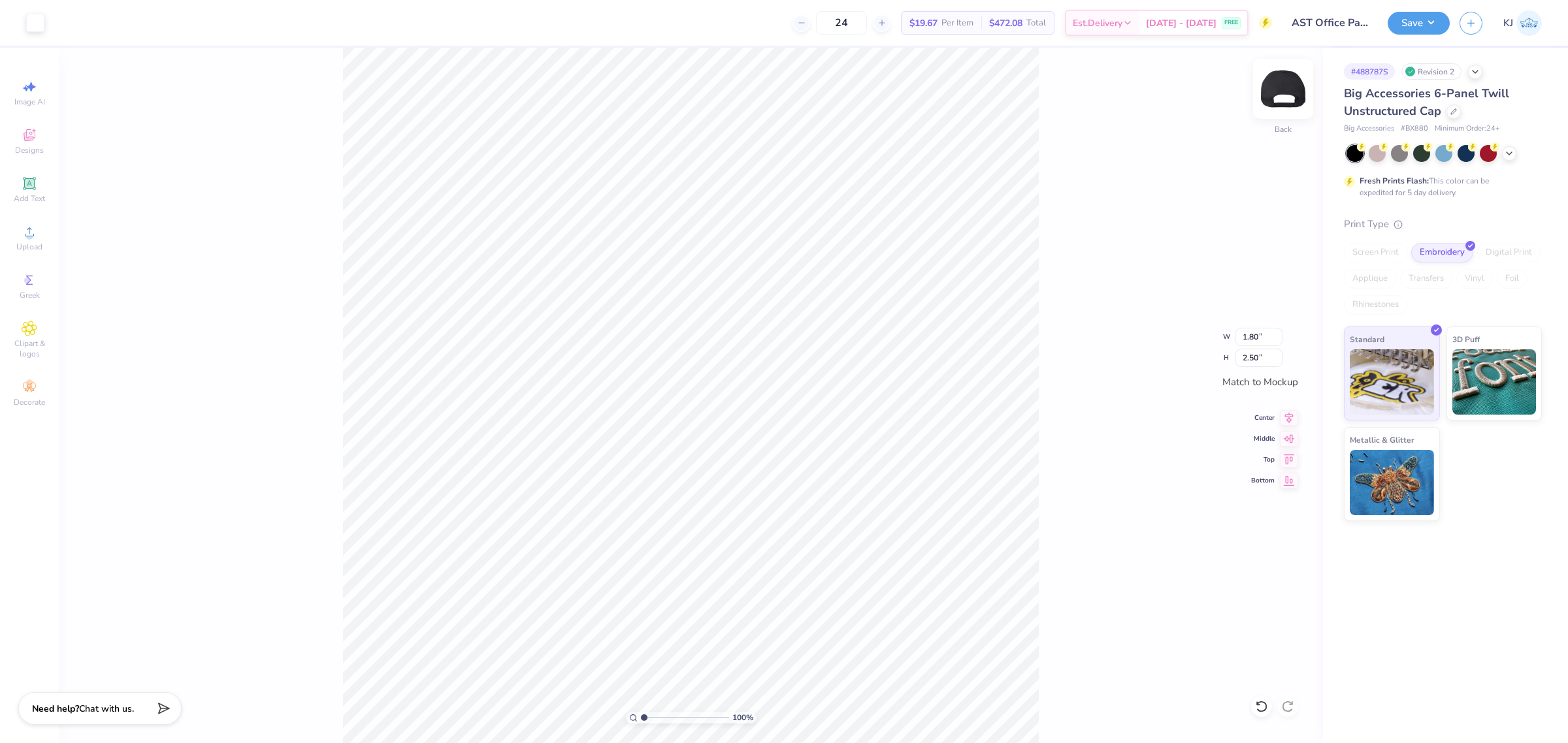
click at [1286, 90] on img at bounding box center [1284, 89] width 53 height 53
click at [23, 233] on icon at bounding box center [29, 232] width 16 height 16
click at [40, 241] on span "Upload" at bounding box center [29, 246] width 26 height 11
click at [36, 243] on span "Upload" at bounding box center [29, 246] width 26 height 11
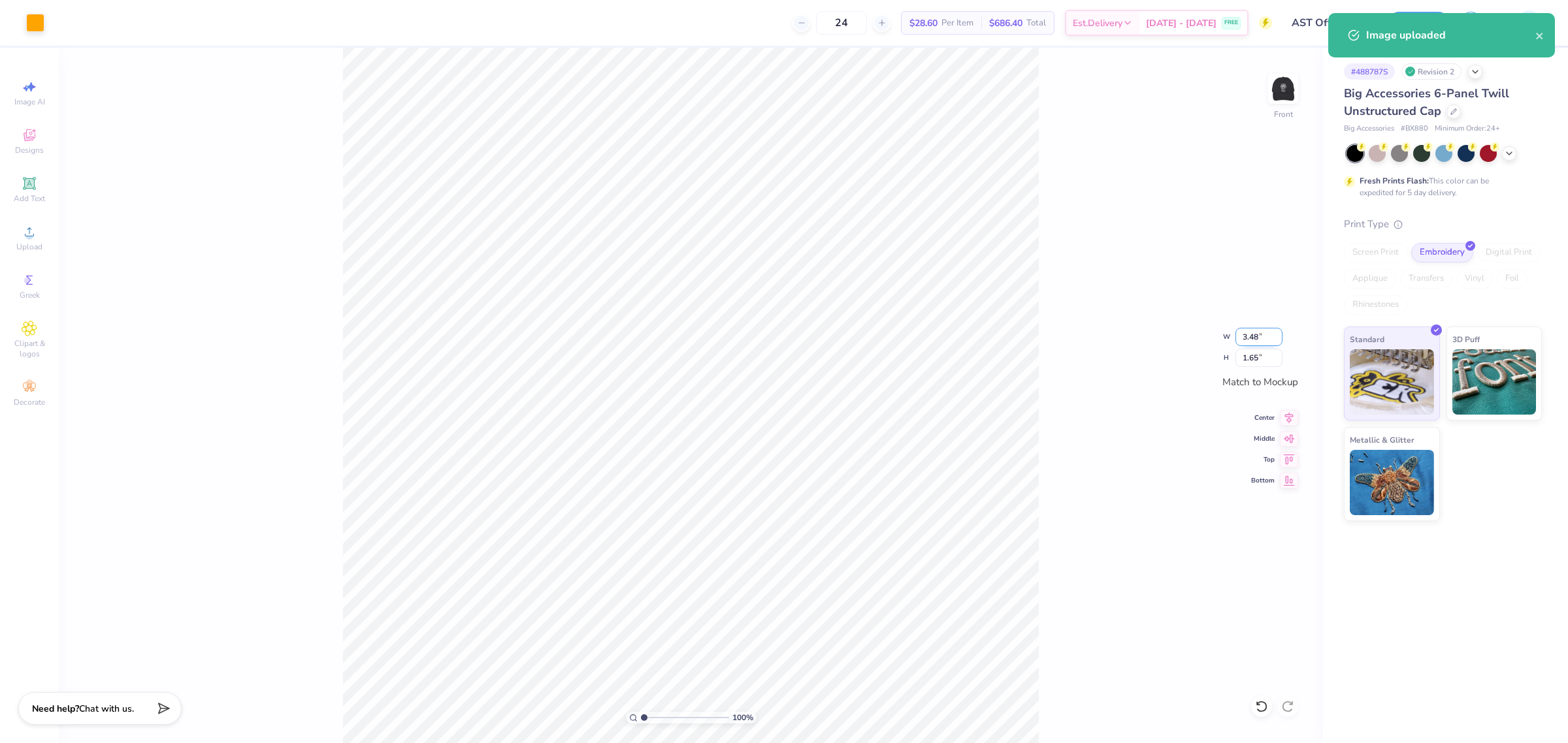
click at [1246, 335] on input "3.48" at bounding box center [1259, 337] width 47 height 19
type input "2.00"
type input "0.95"
click at [1132, 490] on div "100 % Front W 2.00 2.00 " H 0.95 0.95 " Match to Mockup Center Middle Top Bottom" at bounding box center [691, 395] width 1264 height 695
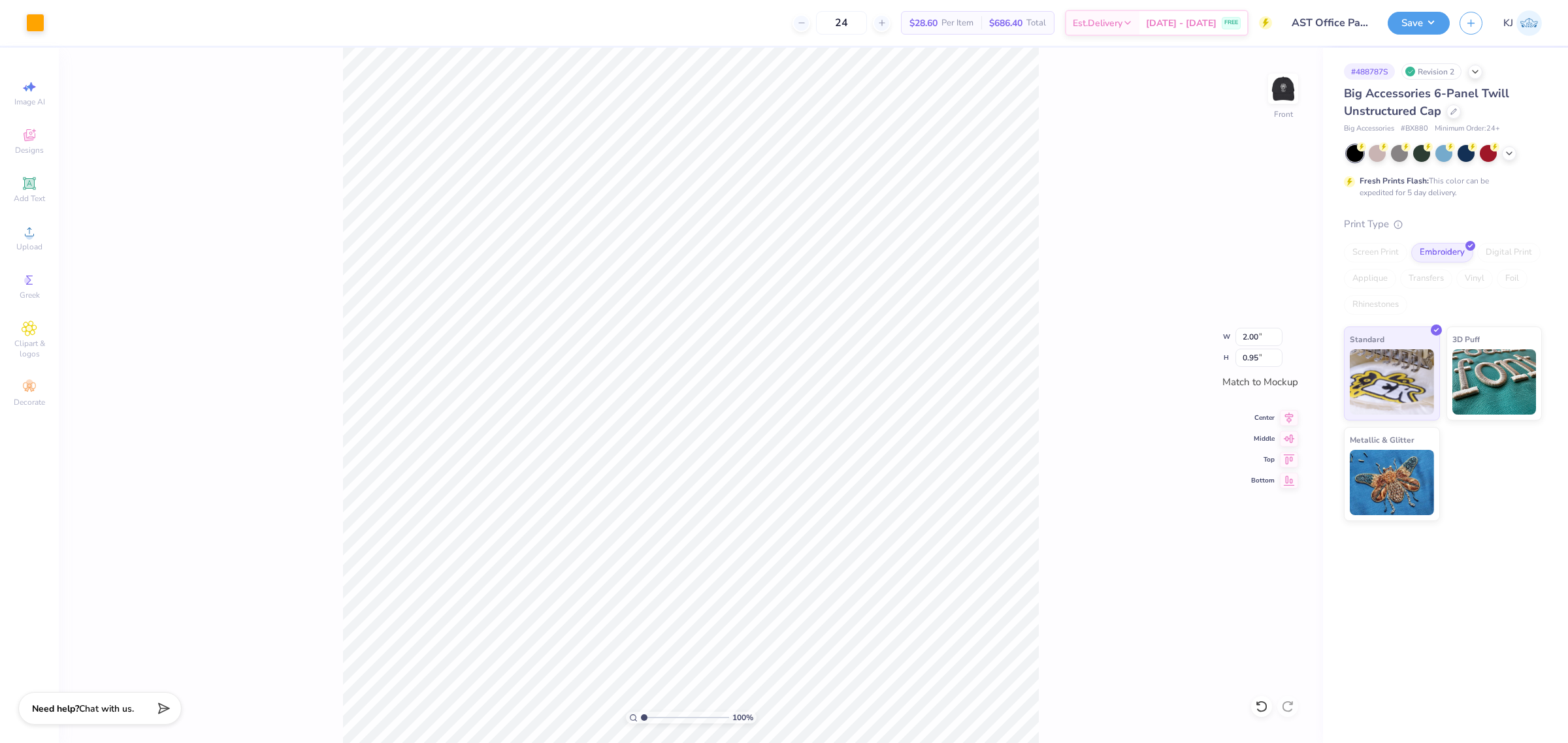
click at [1087, 475] on div "100 % Front W 2.00 2.00 " H 0.95 0.95 " Match to Mockup Center Middle Top Bottom" at bounding box center [691, 395] width 1264 height 695
click at [1242, 359] on input "0.95" at bounding box center [1259, 357] width 47 height 19
type input ".5"
type input "1.05"
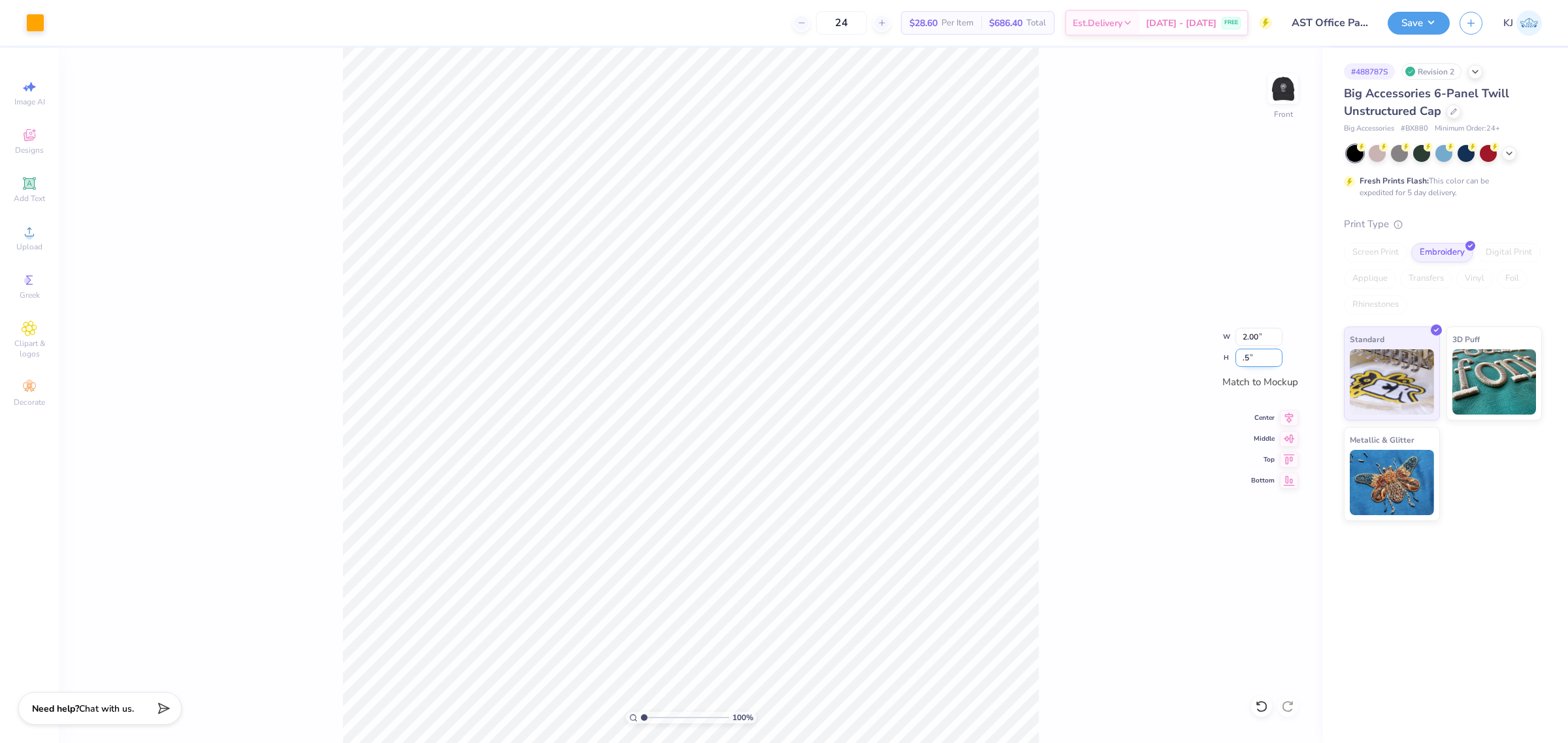
type input "0.50"
click at [1253, 338] on input "1.05" at bounding box center [1259, 337] width 47 height 19
type input "1.50"
type input "0.71"
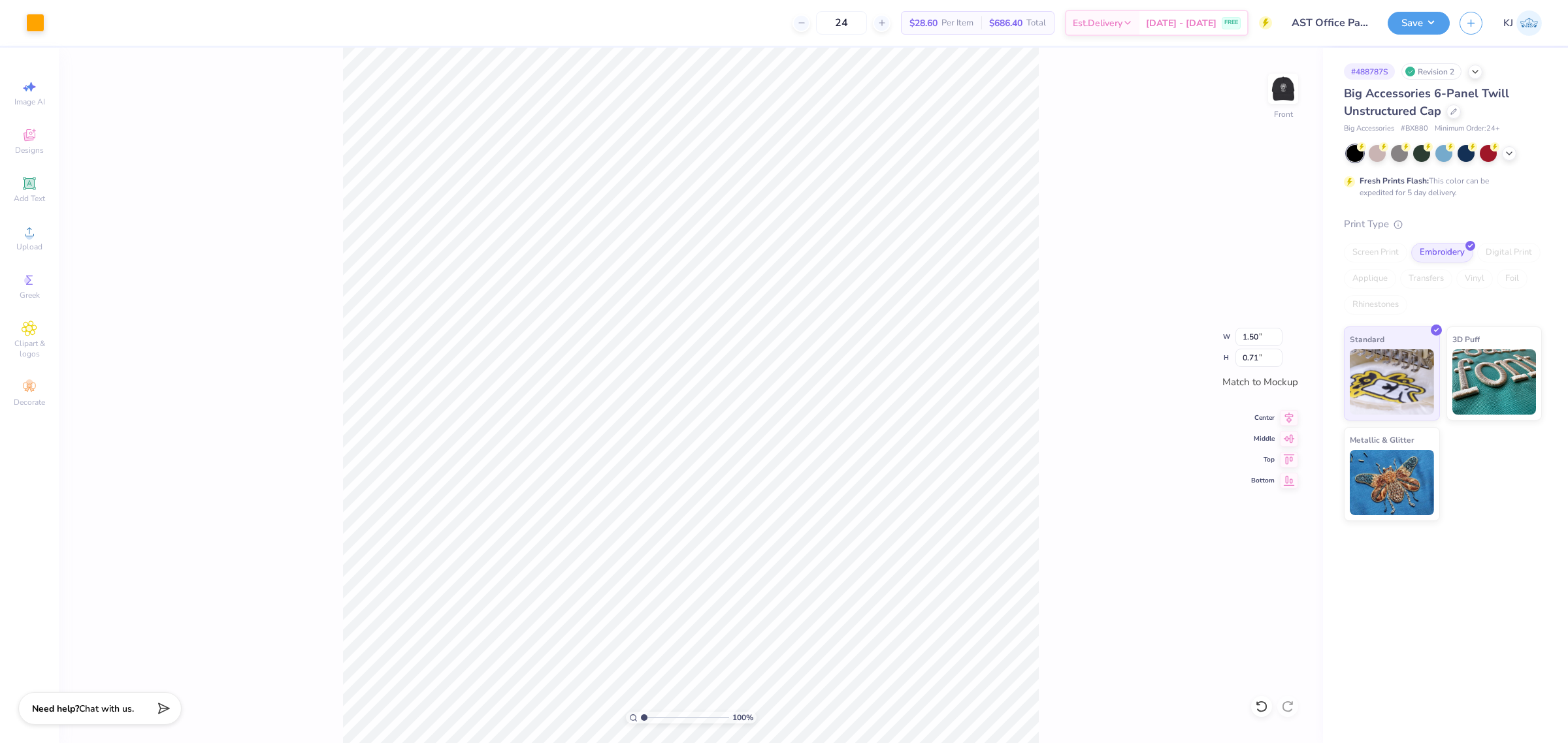
click at [1151, 407] on div "100 % Front W 1.50 1.50 " H 0.71 0.71 " Match to Mockup Center Middle Top Bottom" at bounding box center [691, 395] width 1264 height 695
click at [1286, 422] on icon at bounding box center [1288, 416] width 19 height 16
click at [1052, 425] on div "100 % Front W 1.50 1.50 " H 0.71 0.71 " Match to Mockup Center Middle Top Bottom" at bounding box center [691, 395] width 1264 height 695
click at [1242, 337] on input "1.50" at bounding box center [1259, 337] width 47 height 19
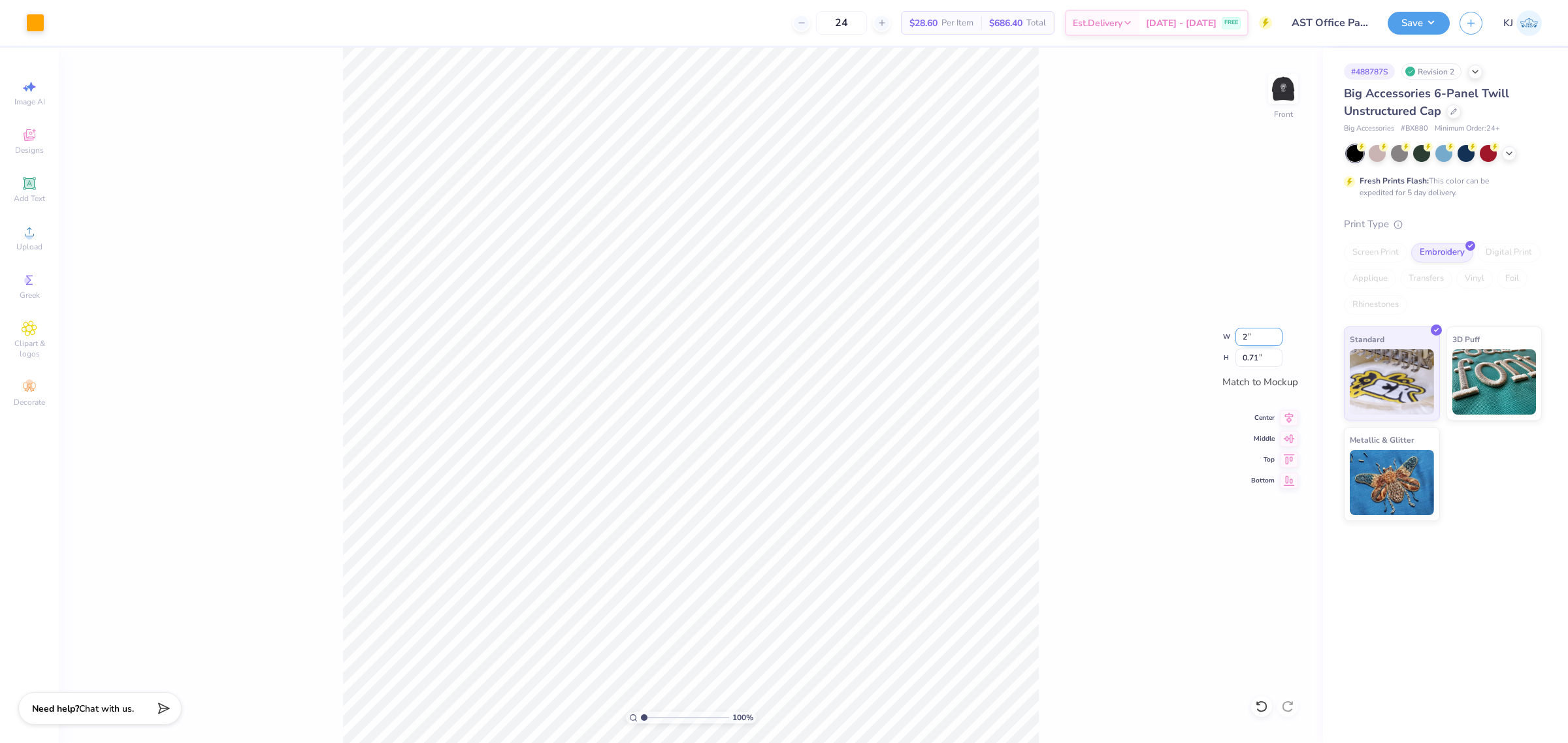
type input "2.00"
type input "0.95"
click at [37, 245] on span "Upload" at bounding box center [29, 246] width 26 height 11
click at [1246, 332] on input "3.48" at bounding box center [1259, 337] width 47 height 19
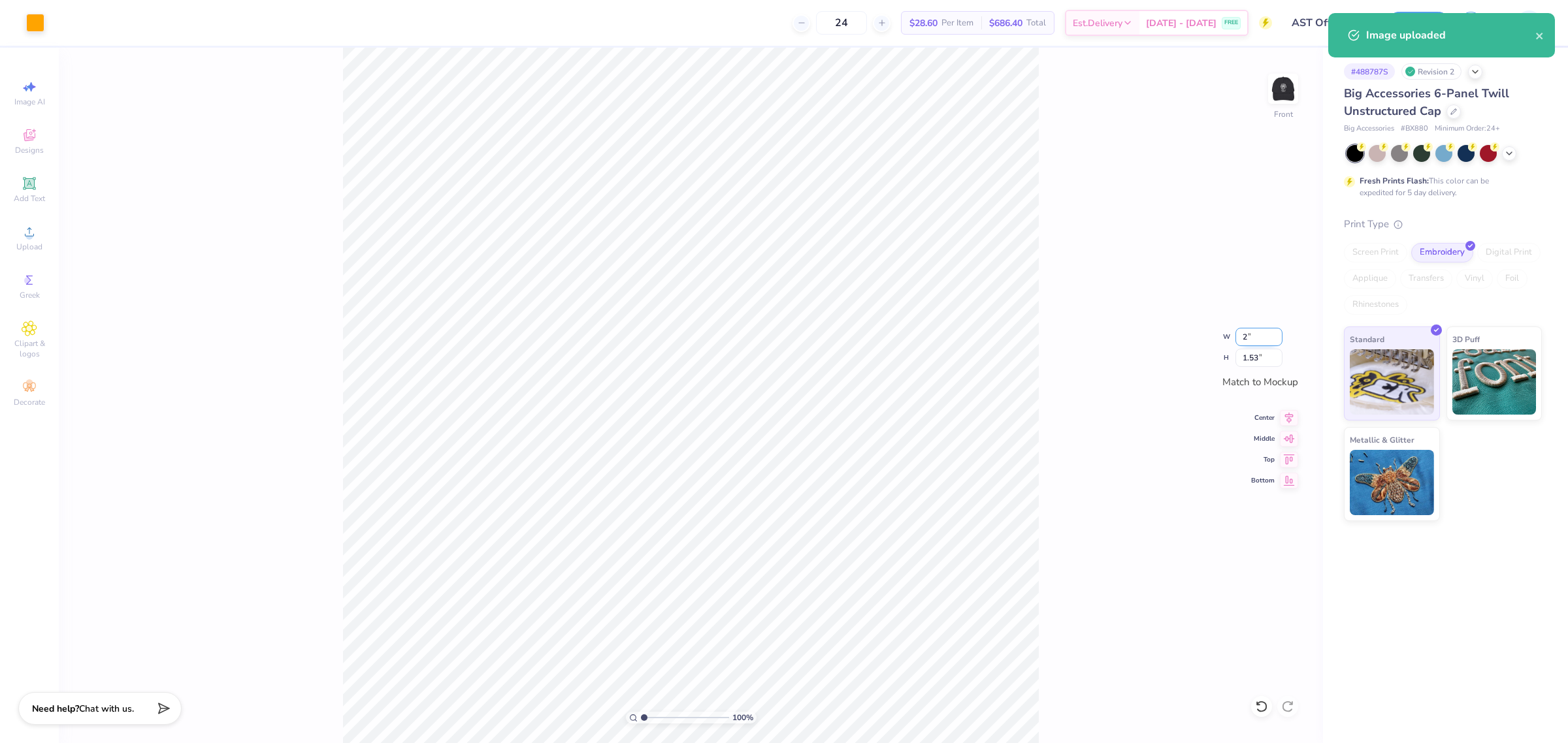
type input "2.00"
type input "0.88"
click at [1071, 471] on div "100 % Front W 2.00 2.00 " H 0.88 0.88 " Match to Mockup Center Middle Top Bottom" at bounding box center [691, 395] width 1264 height 695
click at [1251, 360] on input "0.88" at bounding box center [1259, 357] width 47 height 19
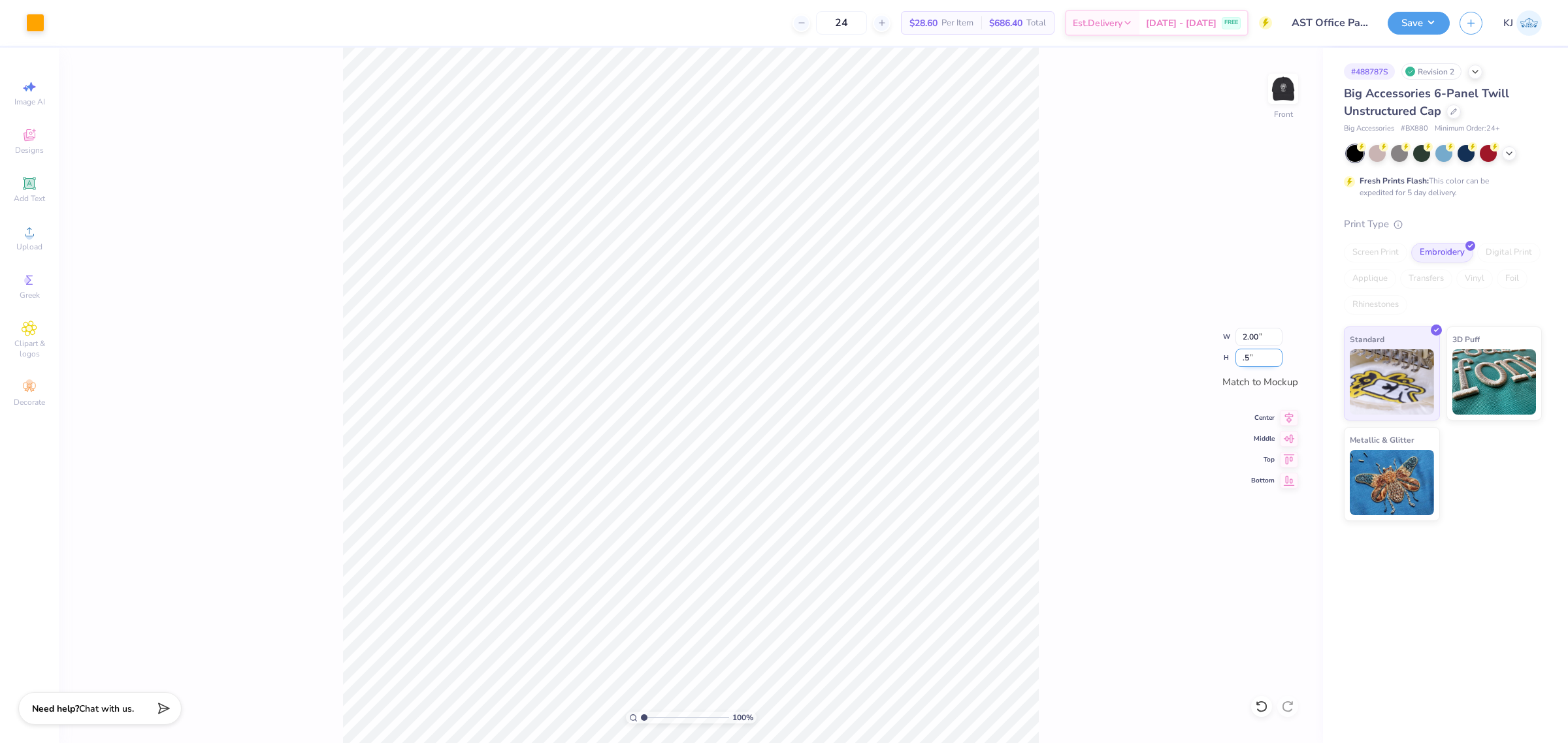
type input ".5"
type input "1.14"
type input "0.50"
click at [1071, 426] on div "100 % Front W 1.14 1.14 " H 0.50 0.50 " Match to Mockup Center Middle Top Bottom" at bounding box center [691, 395] width 1264 height 695
click at [1288, 458] on icon at bounding box center [1288, 458] width 19 height 16
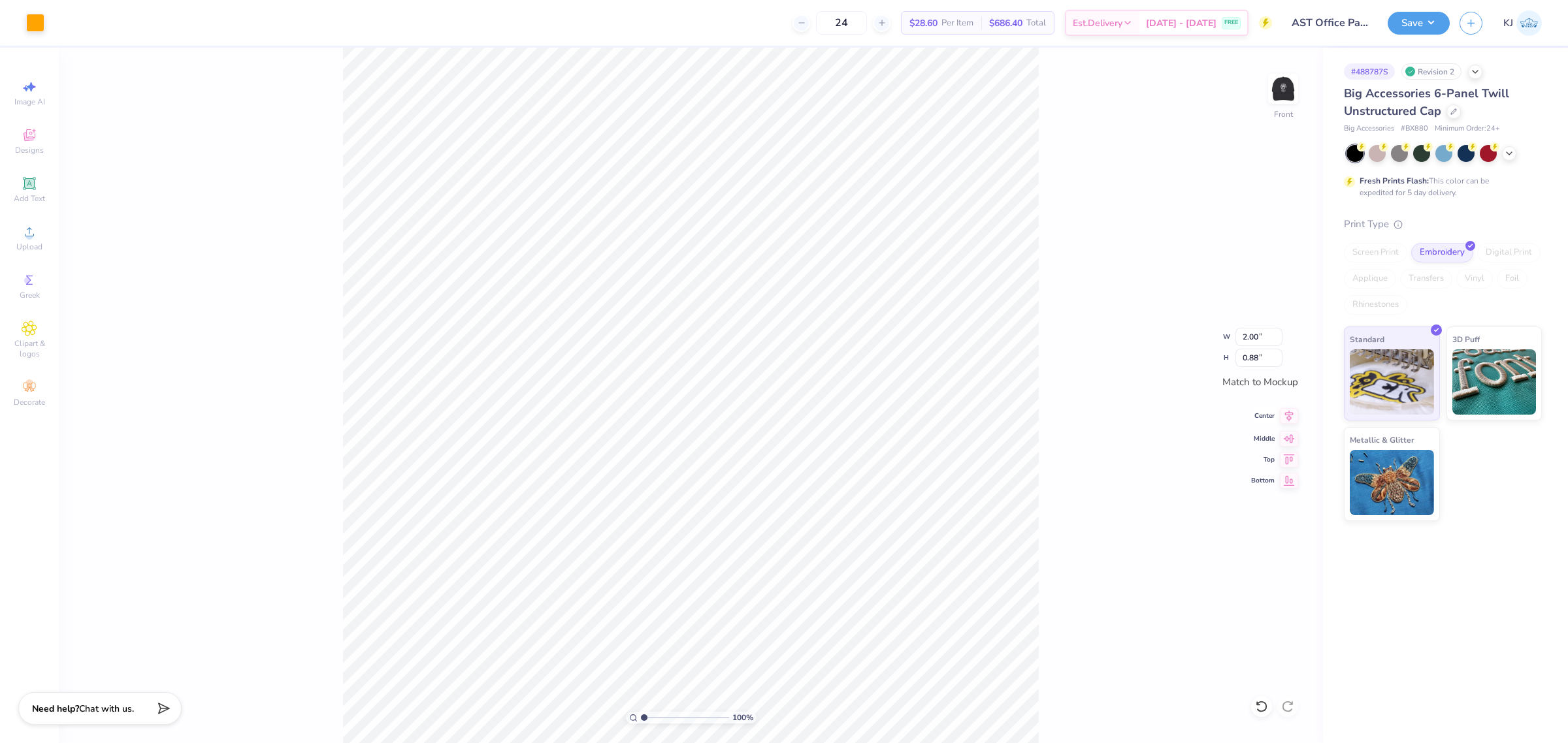
click at [1289, 420] on icon at bounding box center [1288, 416] width 19 height 16
click at [1282, 102] on img at bounding box center [1284, 89] width 53 height 53
click at [22, 248] on span "Upload" at bounding box center [29, 246] width 26 height 11
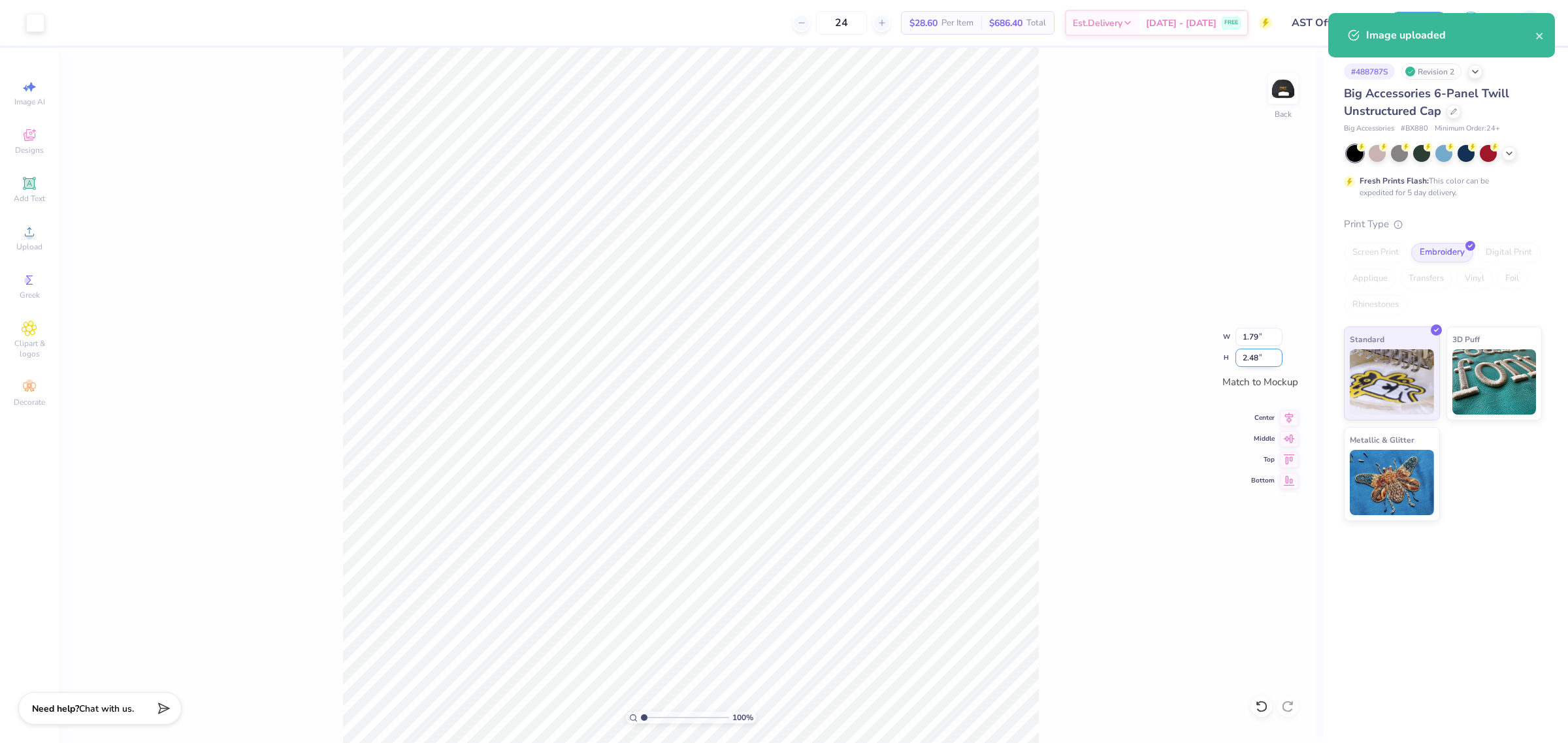
click at [1247, 356] on input "2.48" at bounding box center [1259, 357] width 47 height 19
type input "2.5"
type input "1.80"
type input "2.50"
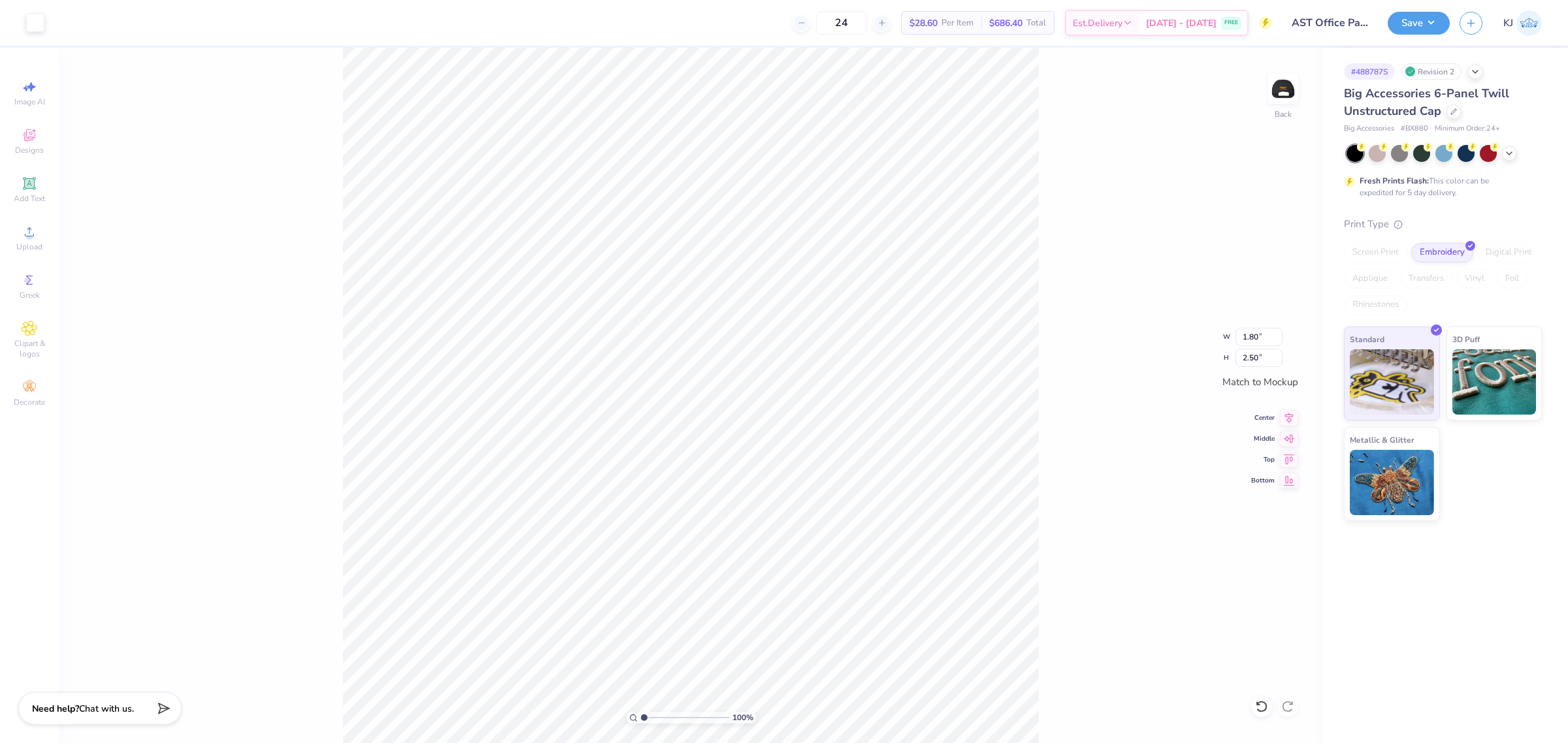
click at [1154, 397] on div "100 % Back W 1.80 1.80 " H 2.50 2.50 " Match to Mockup Center Middle Top Bottom" at bounding box center [691, 395] width 1264 height 695
click at [1286, 83] on img at bounding box center [1284, 89] width 53 height 53
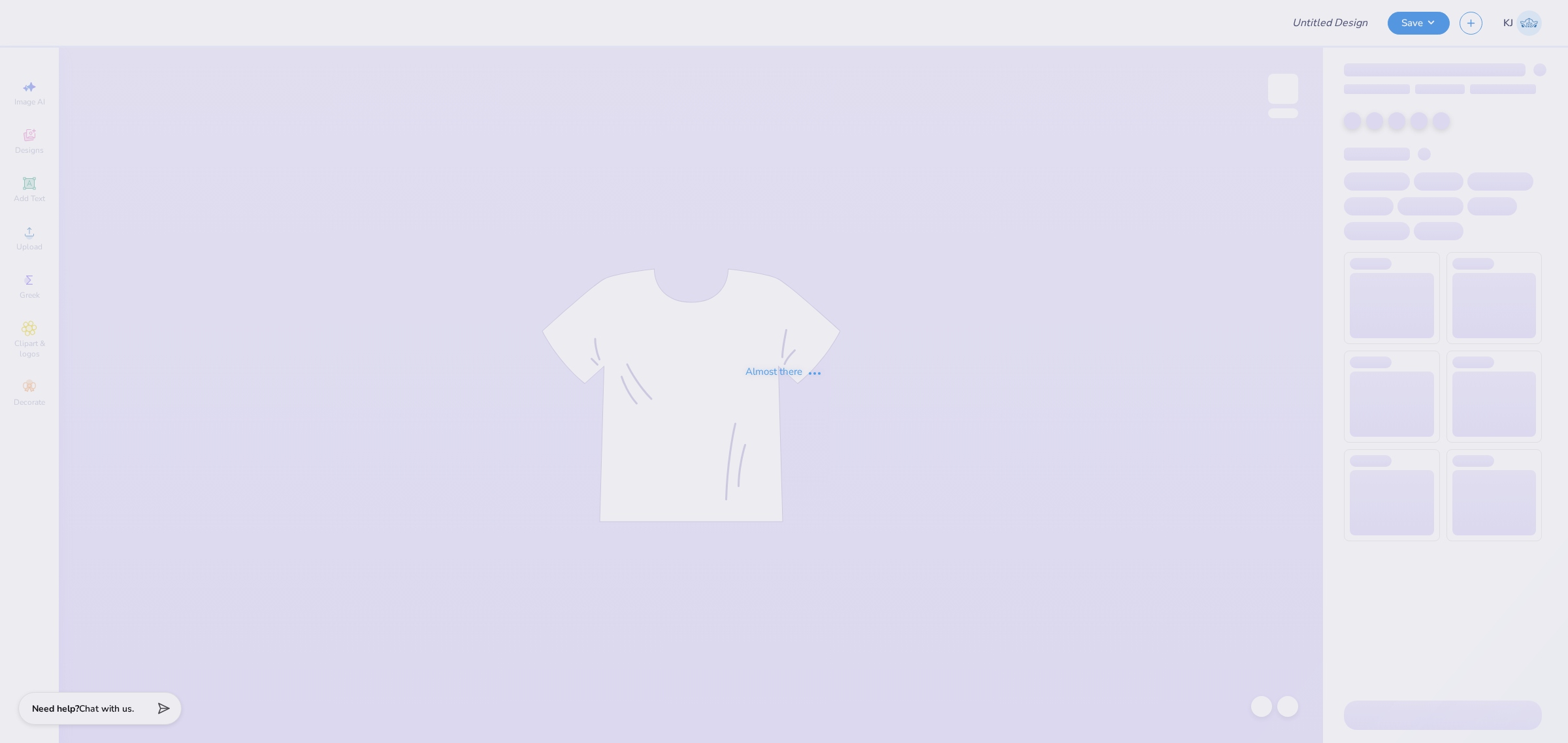
type input "AST Office Packages!"
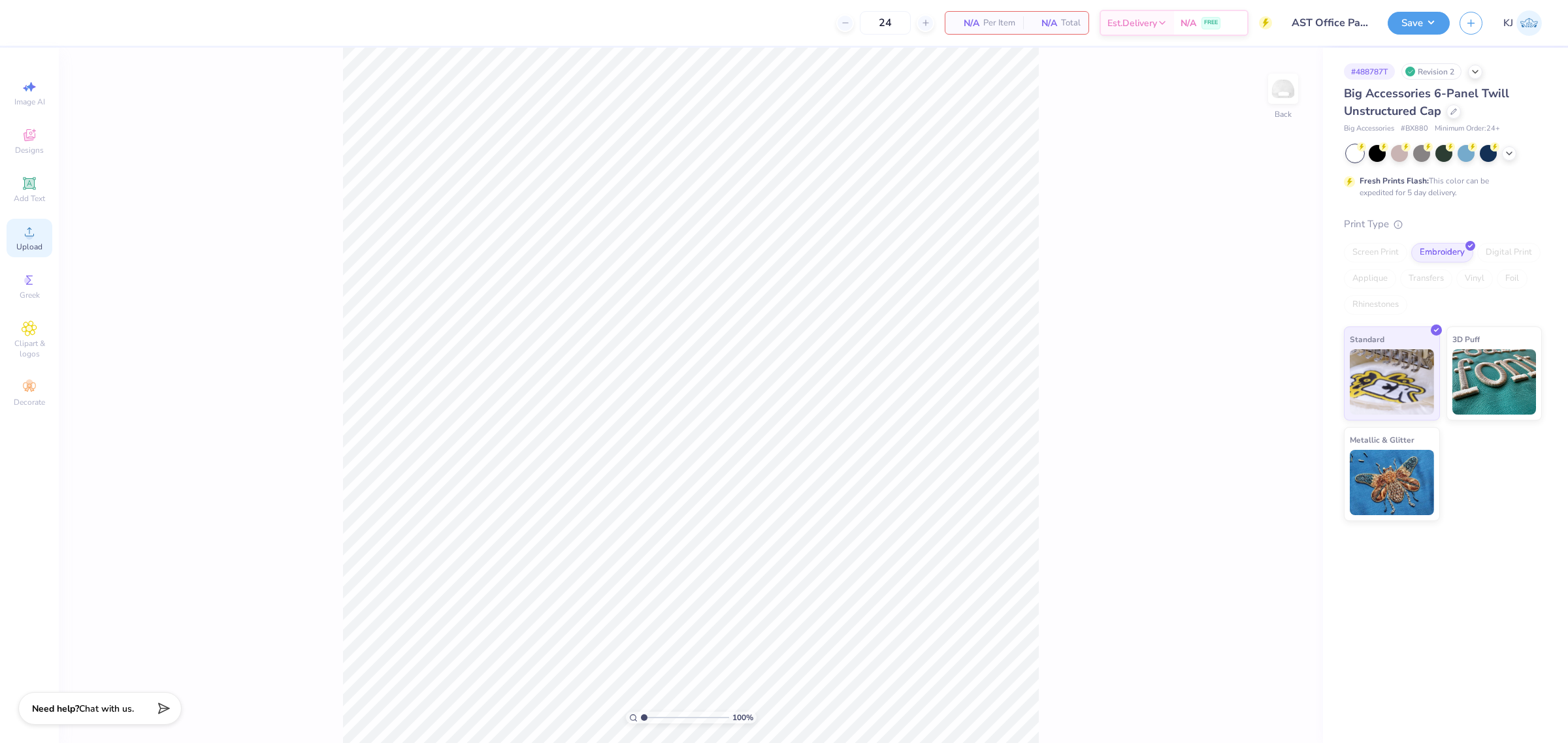
click at [30, 233] on icon at bounding box center [29, 232] width 16 height 16
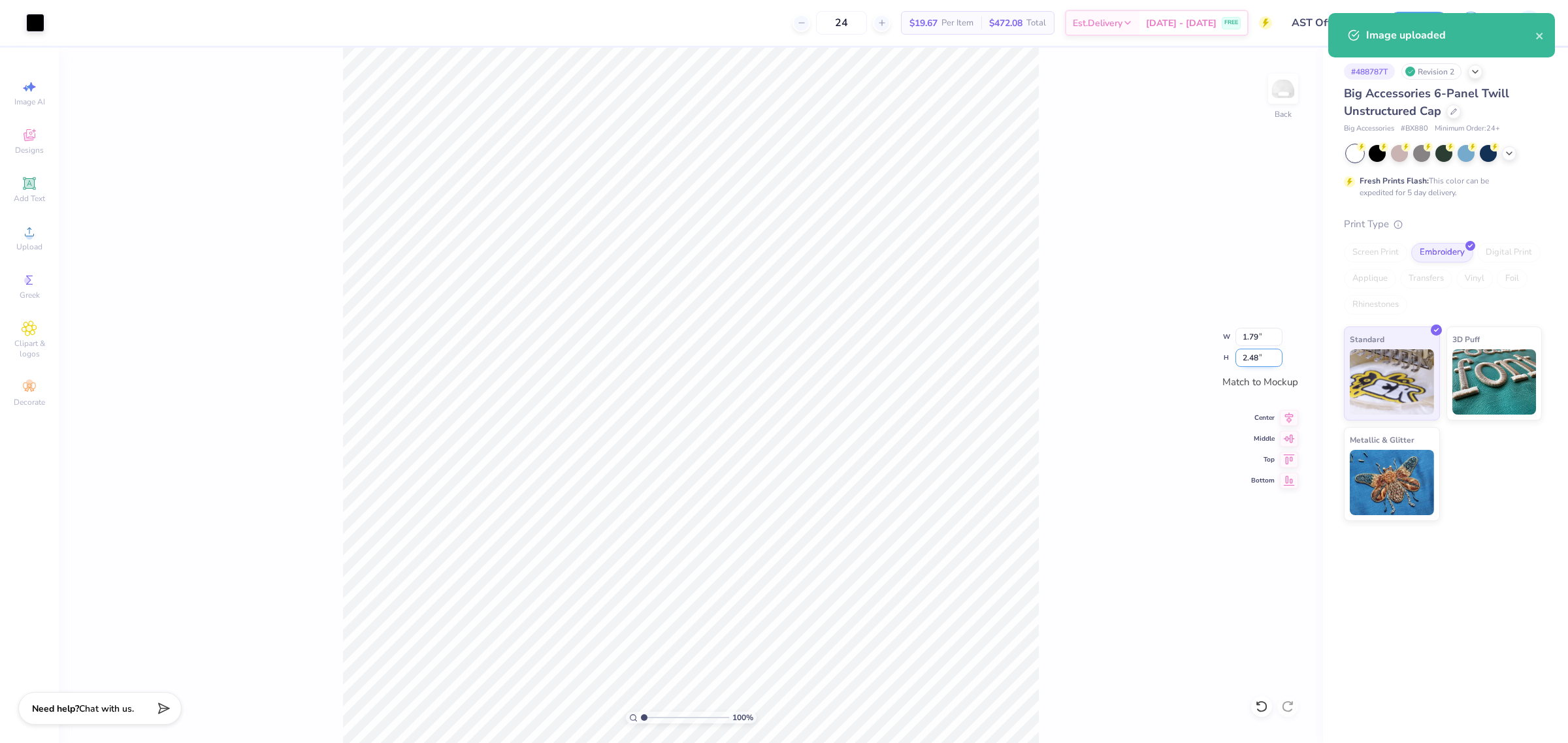
click at [1249, 357] on input "2.48" at bounding box center [1259, 357] width 47 height 19
type input "2.5"
type input "1.80"
type input "2.50"
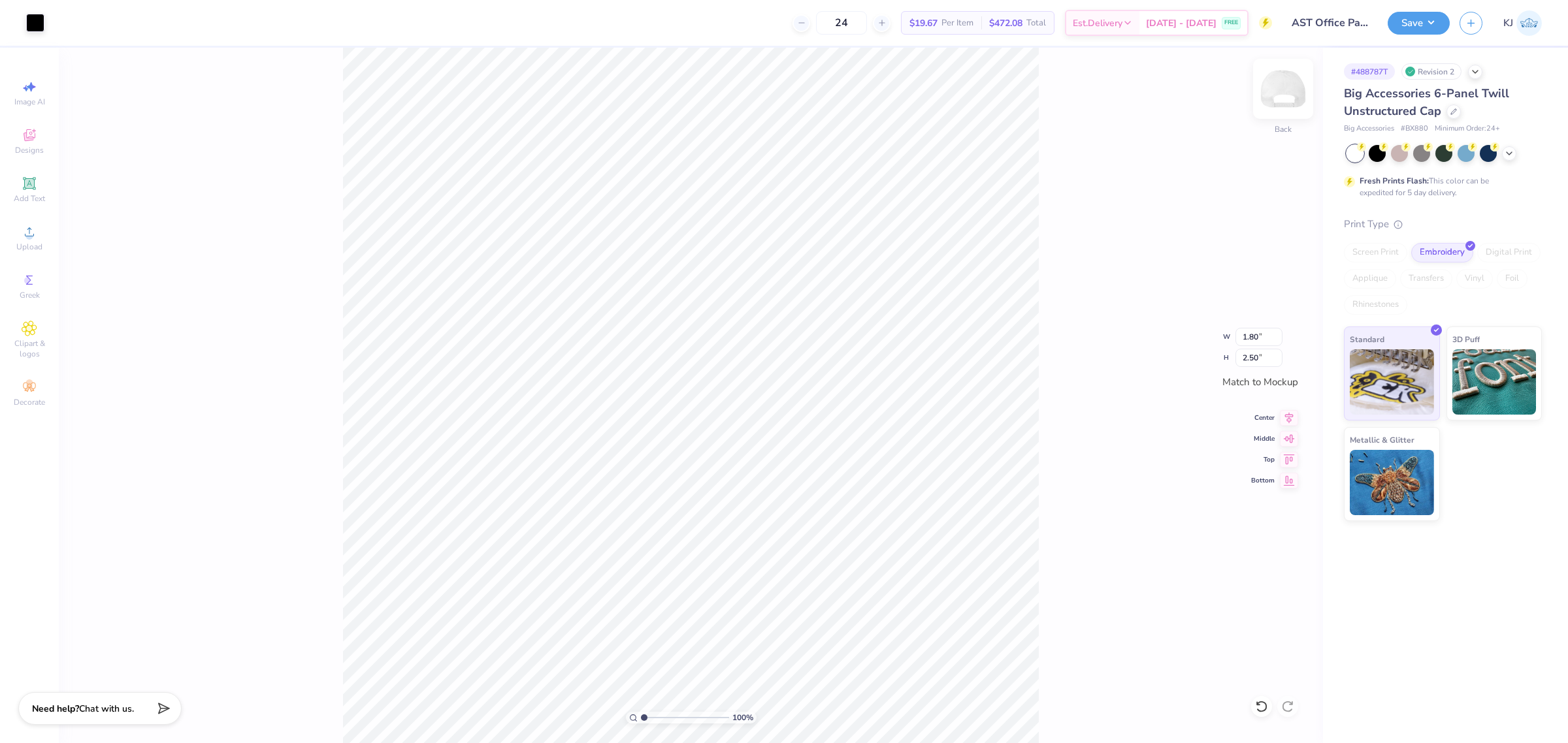
click at [1274, 92] on img at bounding box center [1284, 89] width 53 height 53
click at [31, 247] on span "Upload" at bounding box center [29, 246] width 26 height 11
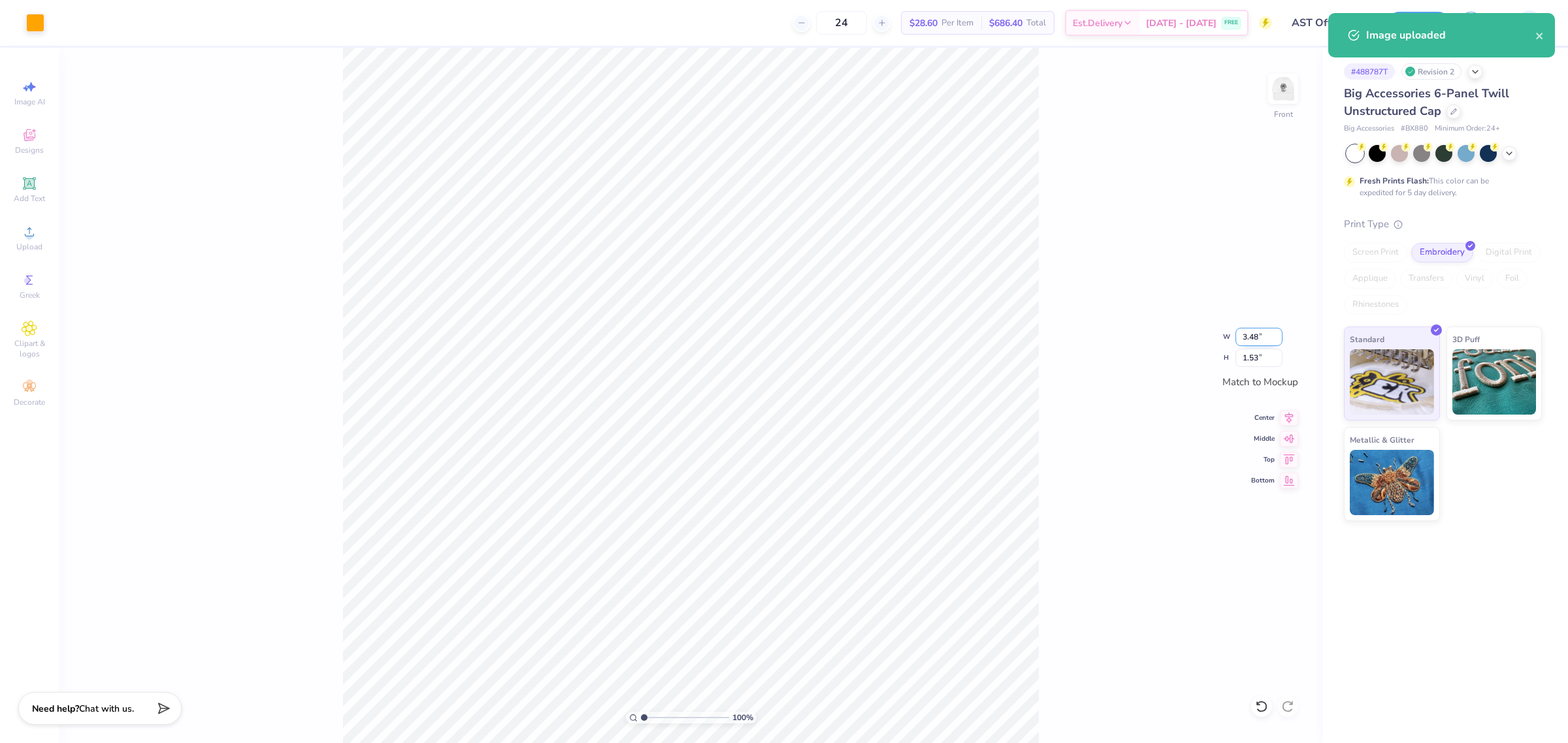
click at [1248, 341] on input "3.48" at bounding box center [1259, 337] width 47 height 19
type input "2.00"
type input "0.88"
click at [1289, 458] on icon at bounding box center [1288, 458] width 19 height 16
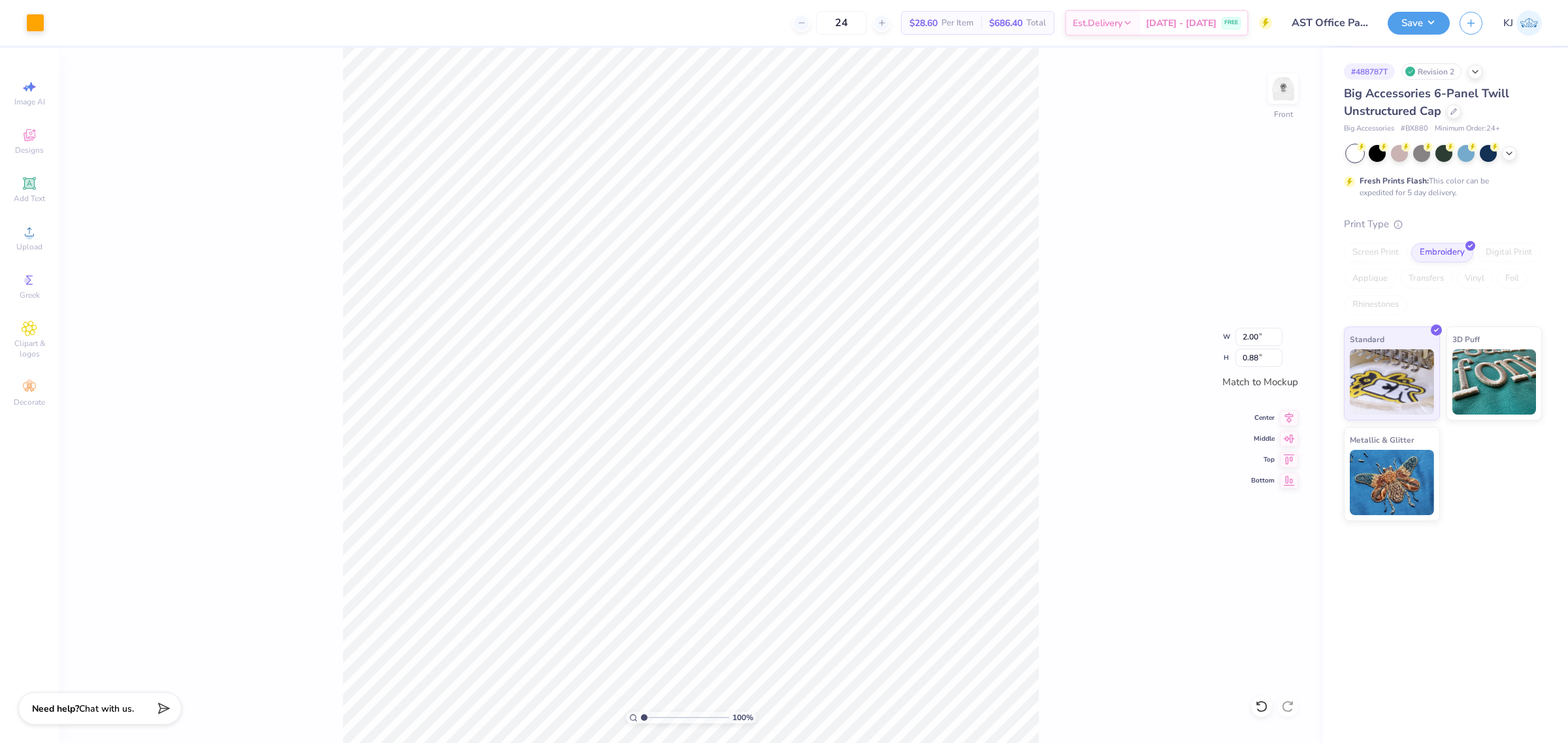
click at [1118, 452] on div "100 % Front W 2.00 2.00 " H 0.88 0.88 " Match to Mockup Center Middle Top Bottom" at bounding box center [691, 395] width 1264 height 695
click at [1286, 80] on img at bounding box center [1284, 89] width 53 height 53
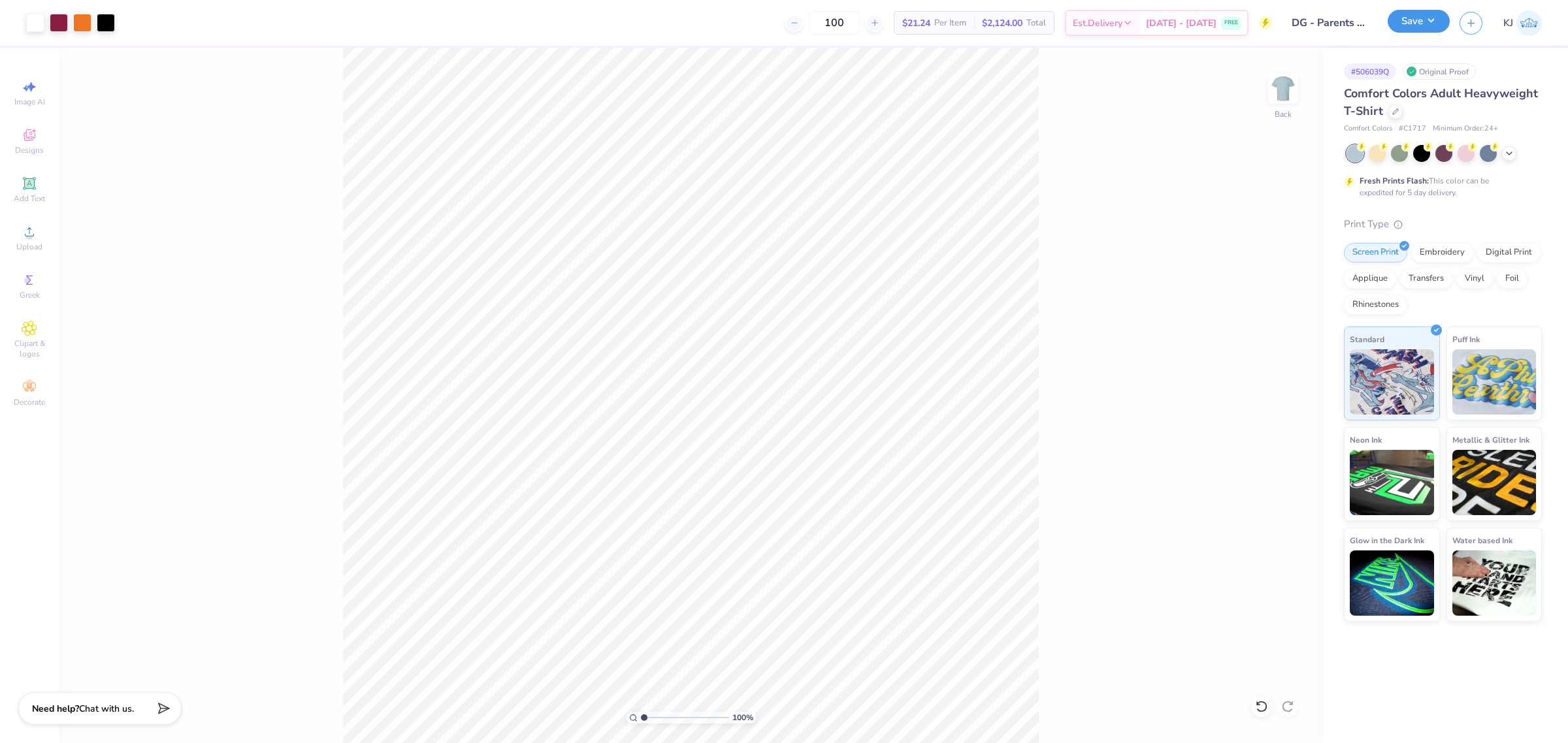
click at [1436, 23] on button "Save" at bounding box center [1419, 20] width 62 height 22
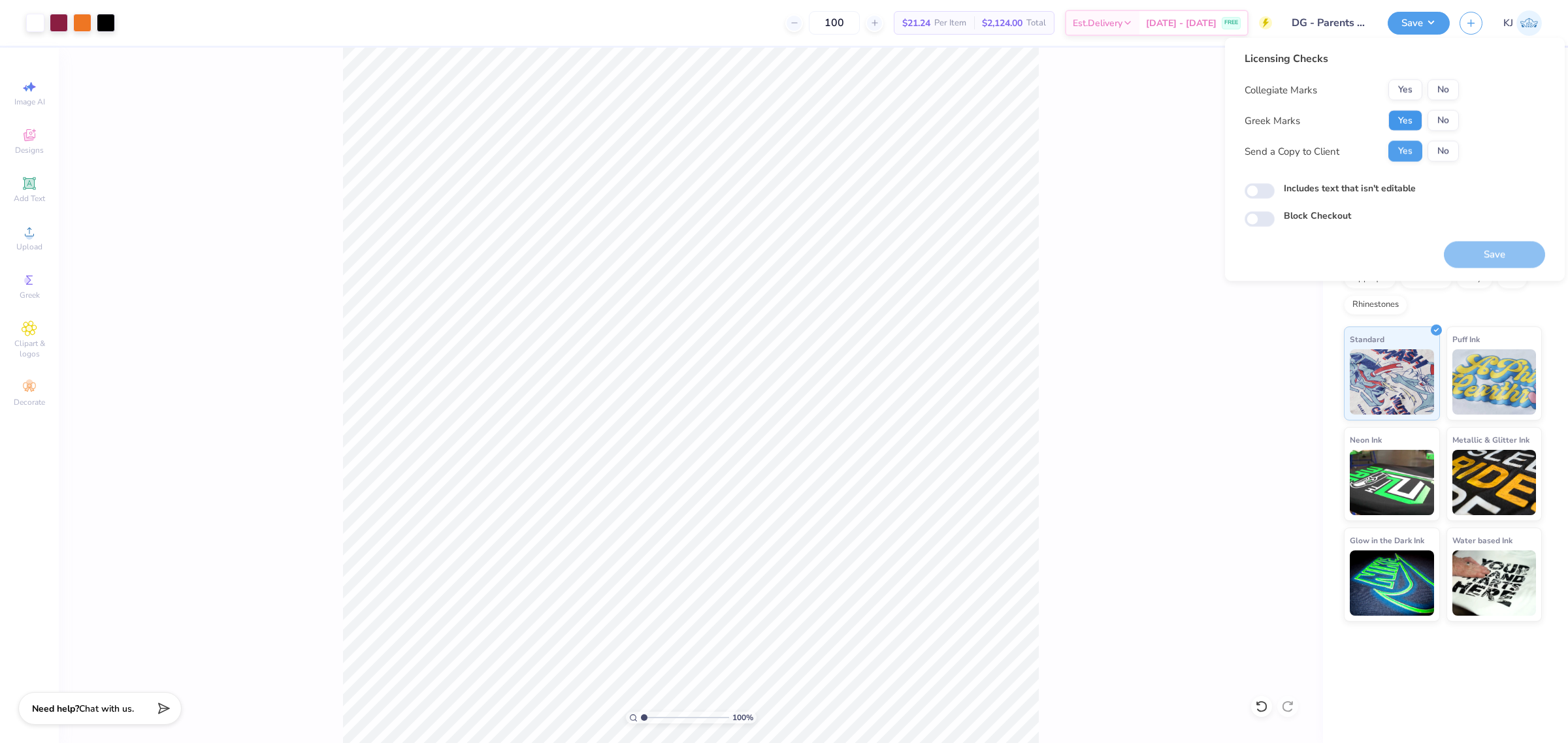
click at [1413, 118] on button "Yes" at bounding box center [1405, 120] width 34 height 20
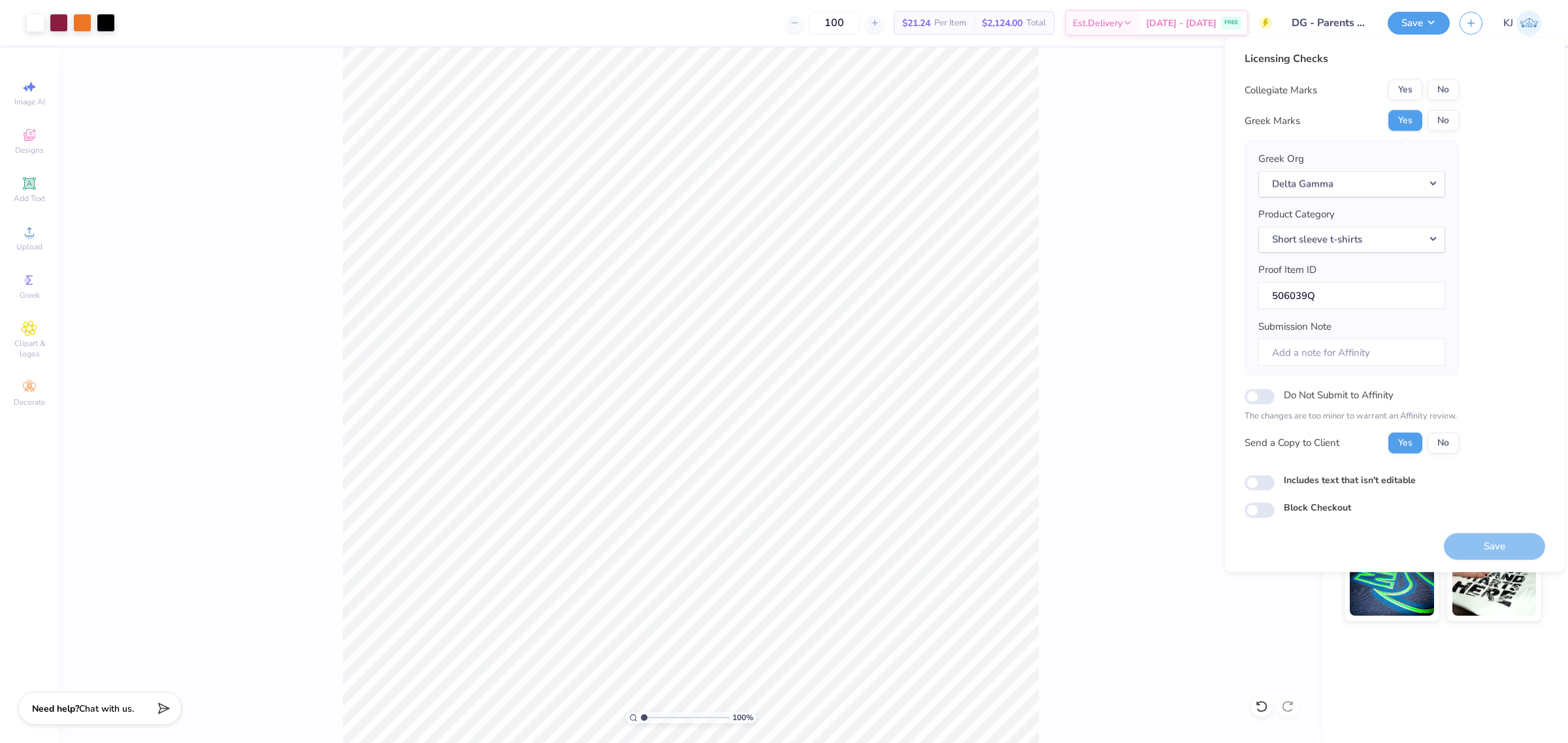
click at [1410, 91] on button "Yes" at bounding box center [1405, 90] width 34 height 20
click at [1477, 549] on button "Save" at bounding box center [1495, 546] width 101 height 27
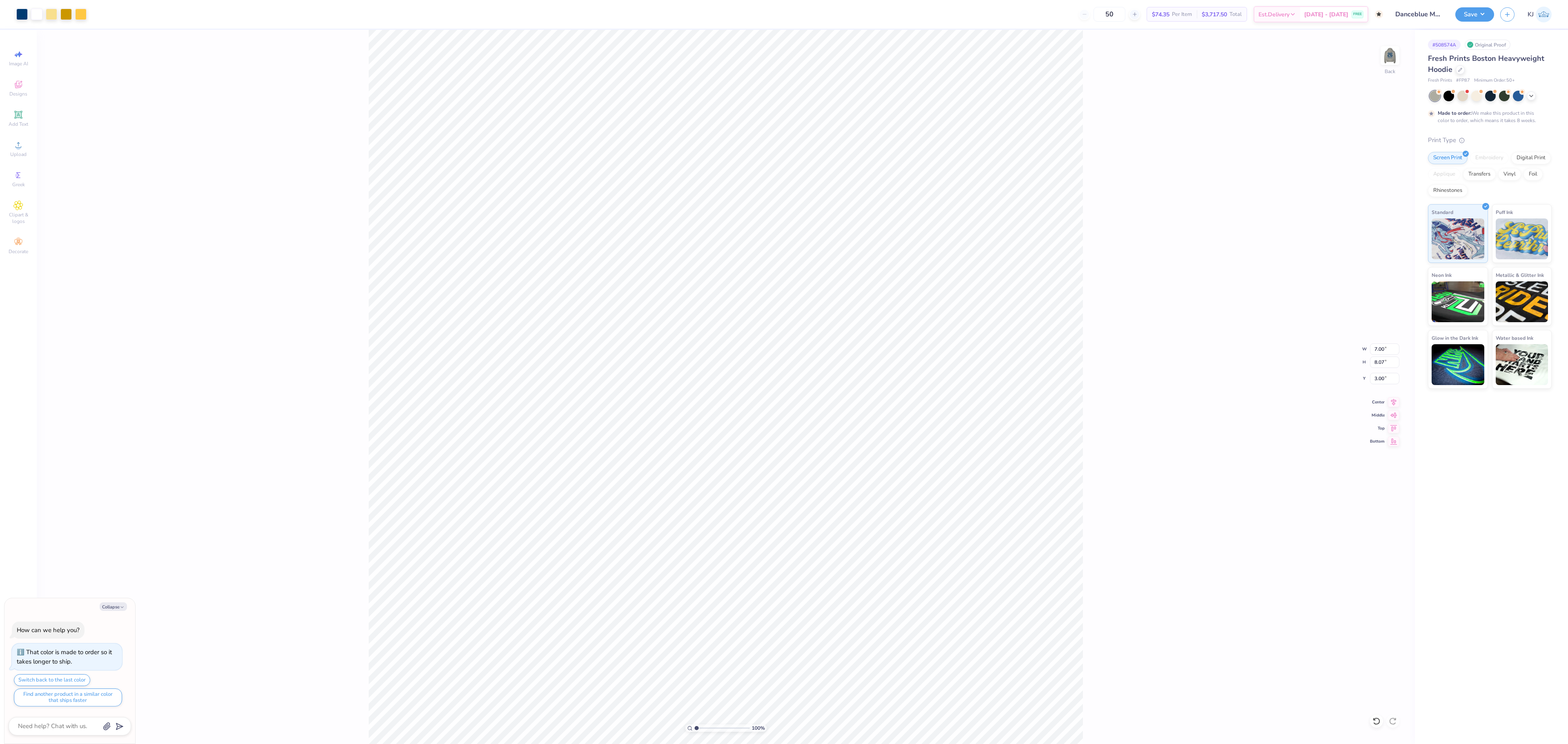
type textarea "x"
